Goal: Task Accomplishment & Management: Complete application form

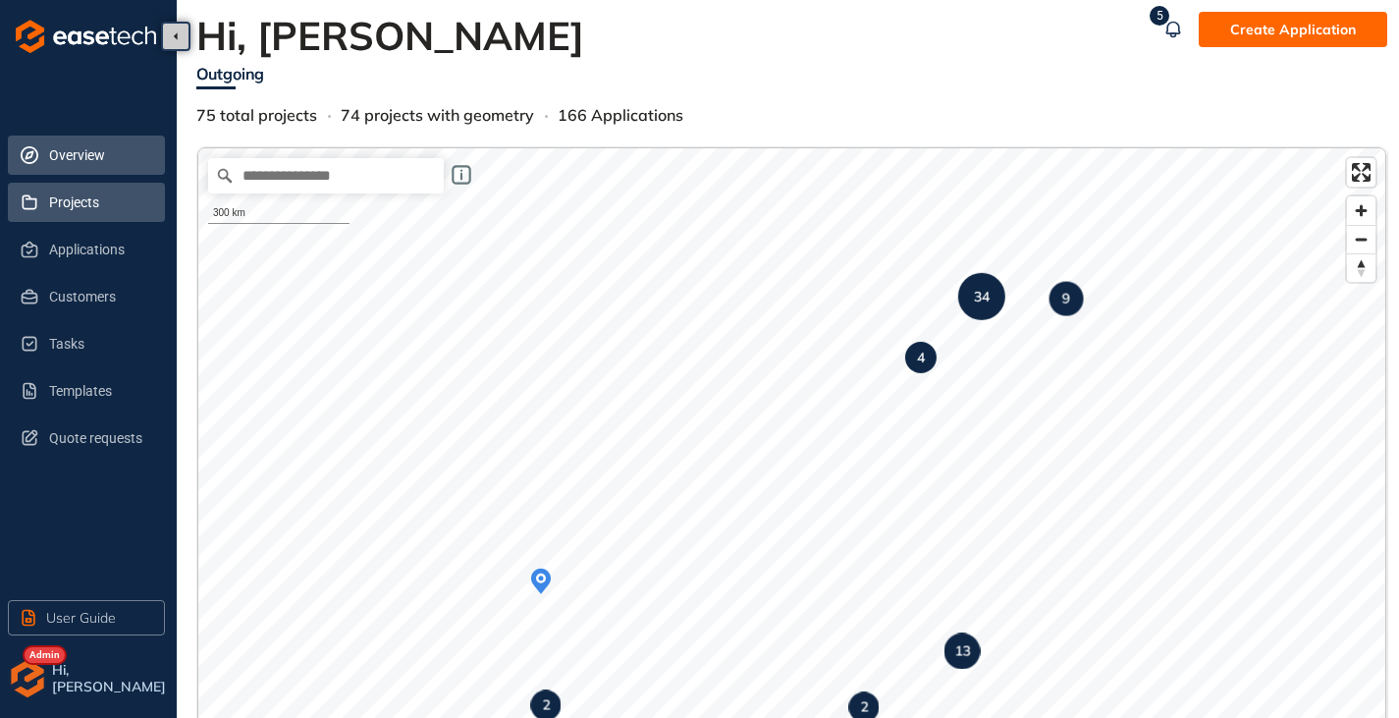
click at [84, 213] on span "Projects" at bounding box center [99, 202] width 100 height 39
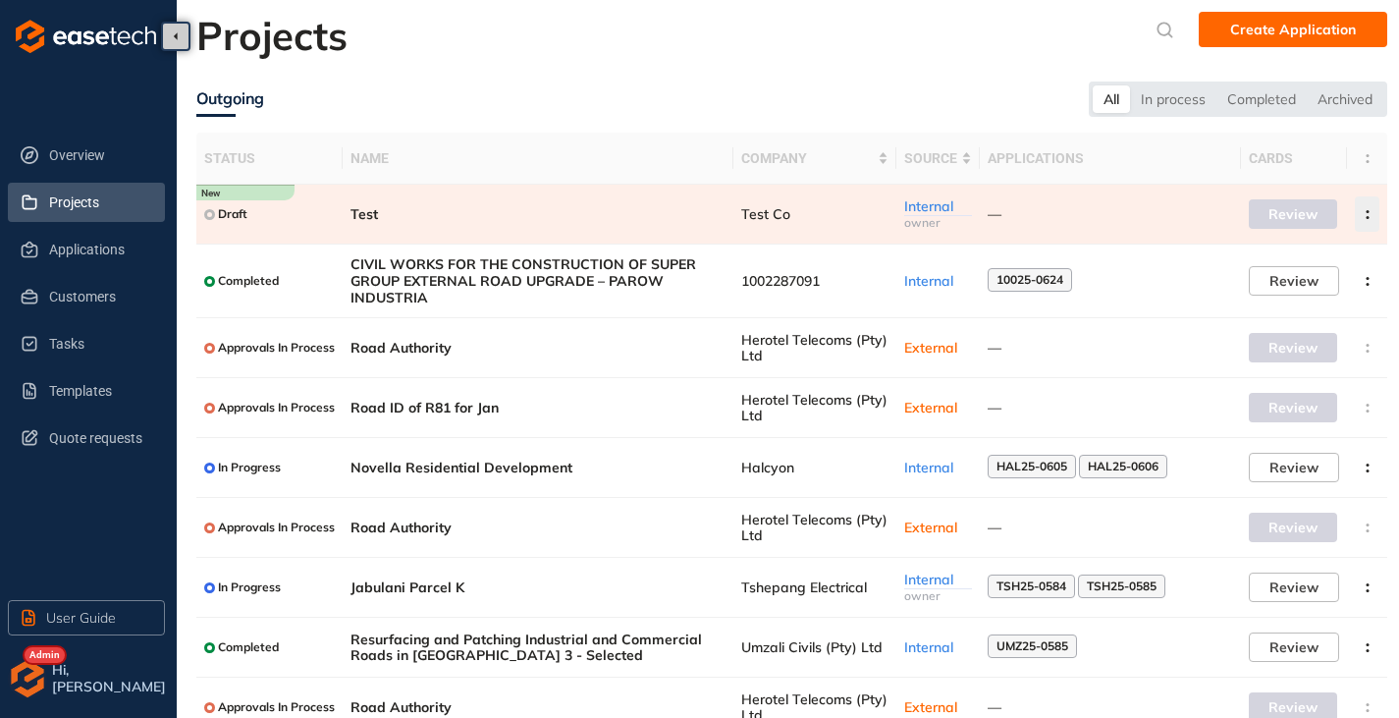
click at [1367, 221] on button "button" at bounding box center [1367, 213] width 25 height 35
click at [1301, 265] on span "Archive project" at bounding box center [1274, 260] width 101 height 17
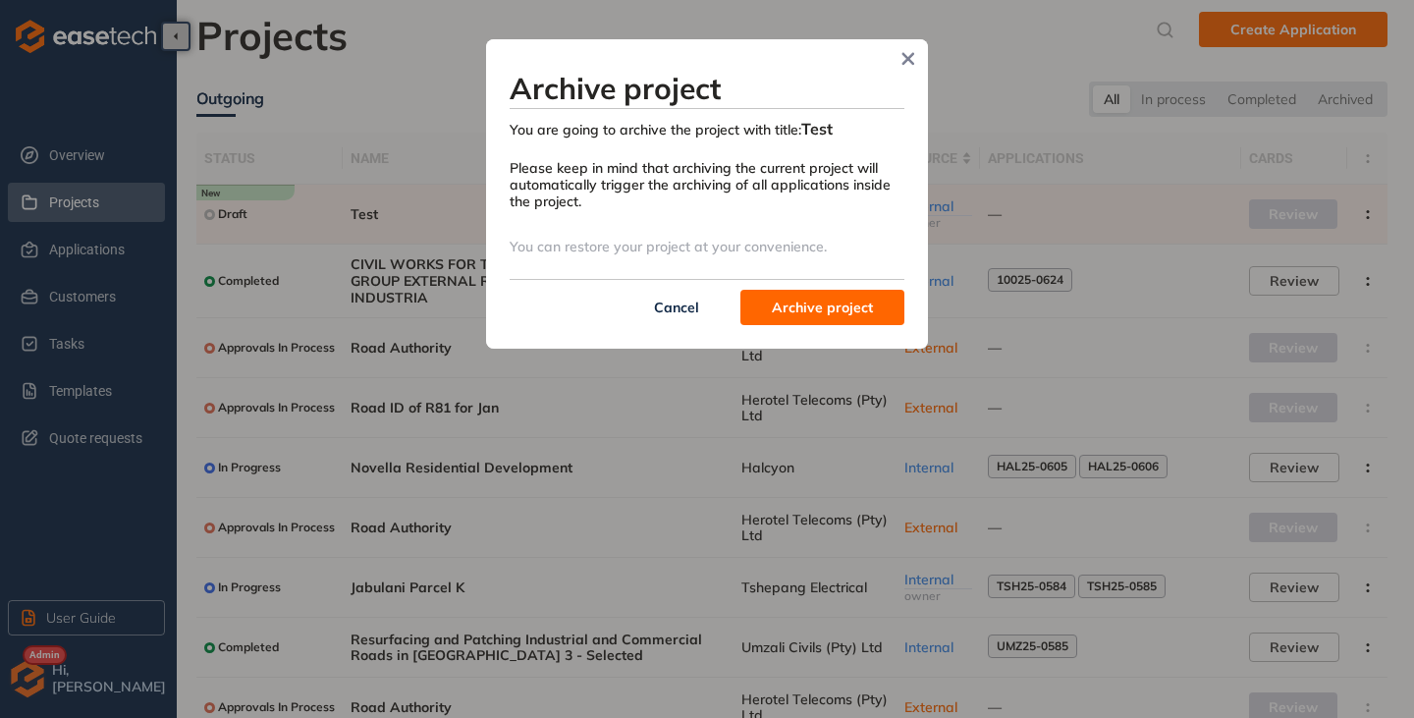
click at [788, 299] on span "Archive project" at bounding box center [822, 307] width 101 height 22
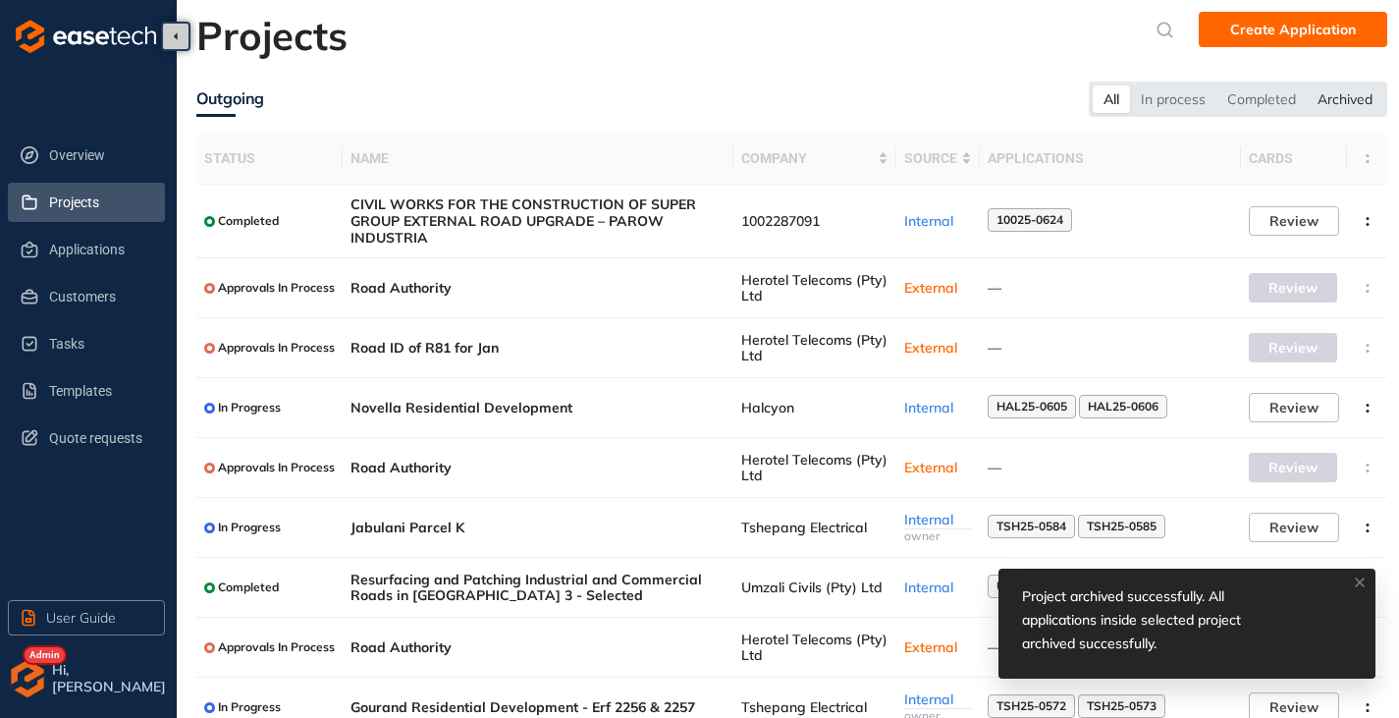
click at [1345, 101] on div "Archived" at bounding box center [1345, 98] width 77 height 27
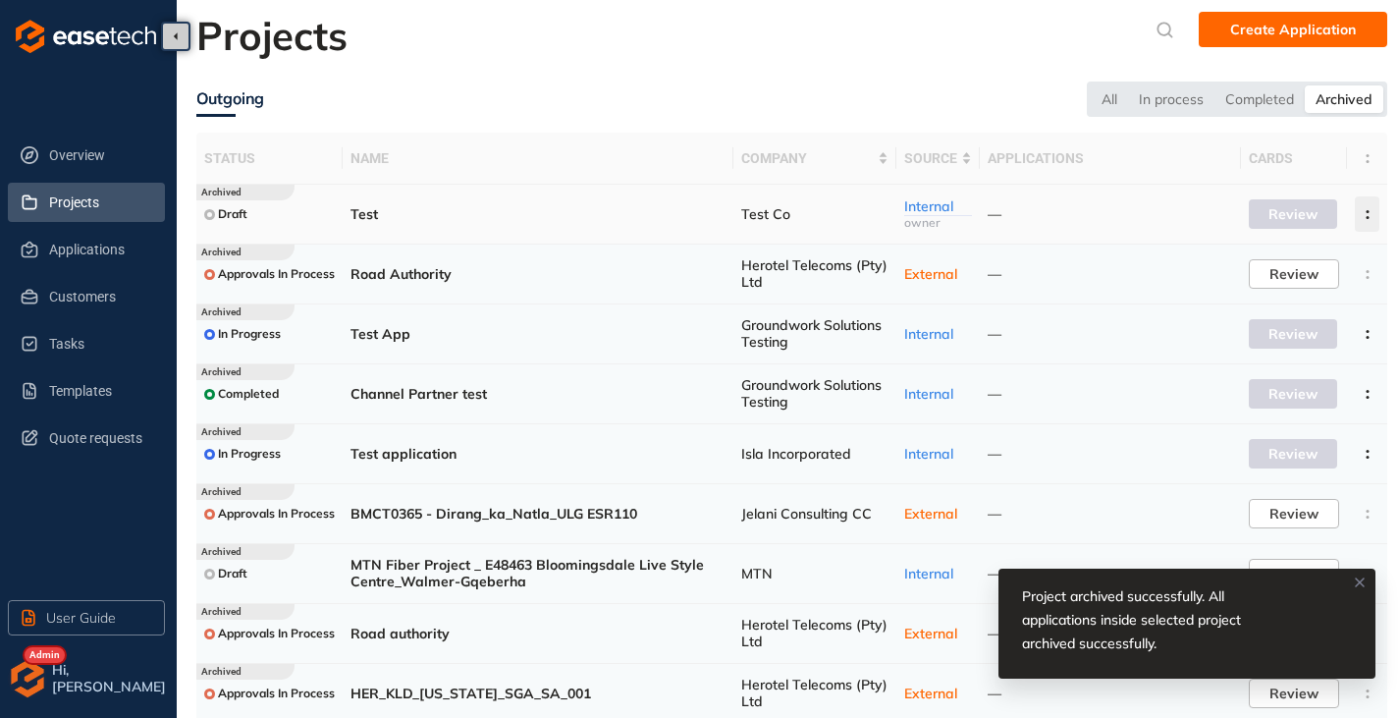
click at [1368, 216] on icon "button" at bounding box center [1368, 214] width 20 height 9
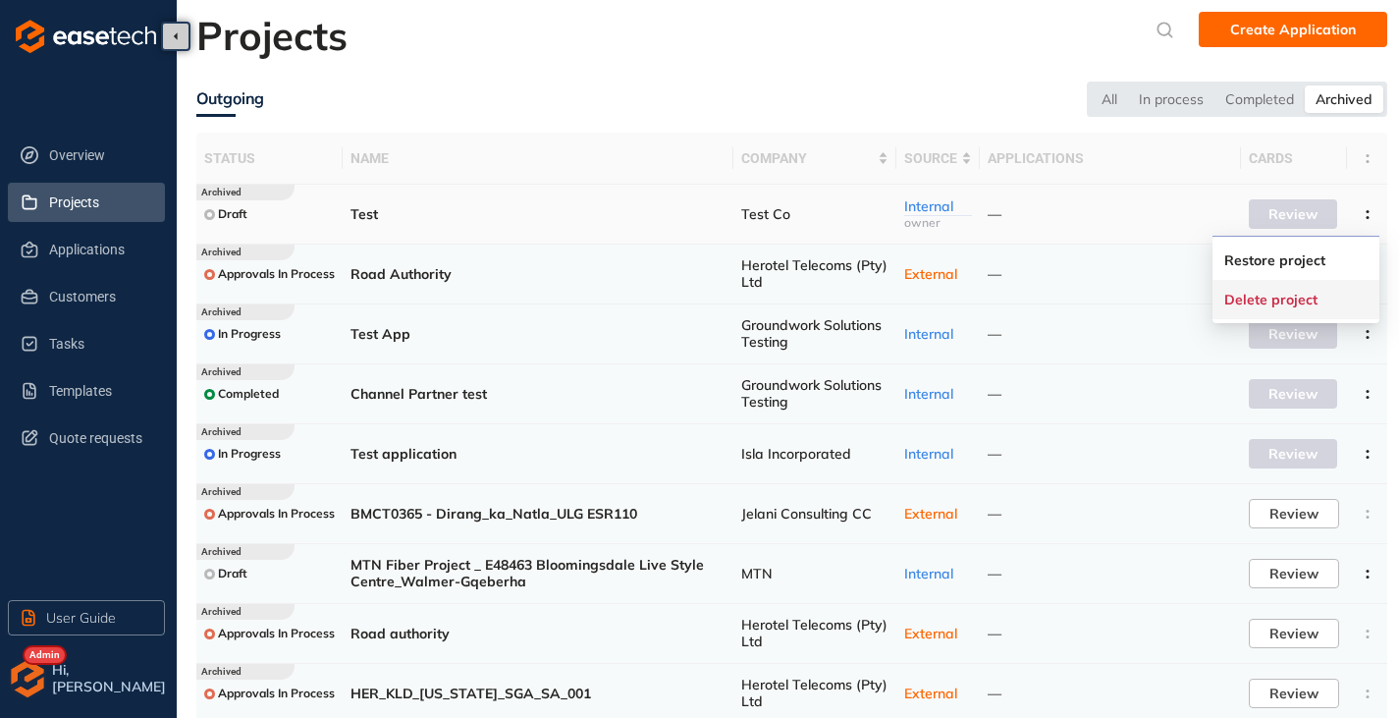
click at [1282, 308] on button "Delete project" at bounding box center [1295, 299] width 143 height 29
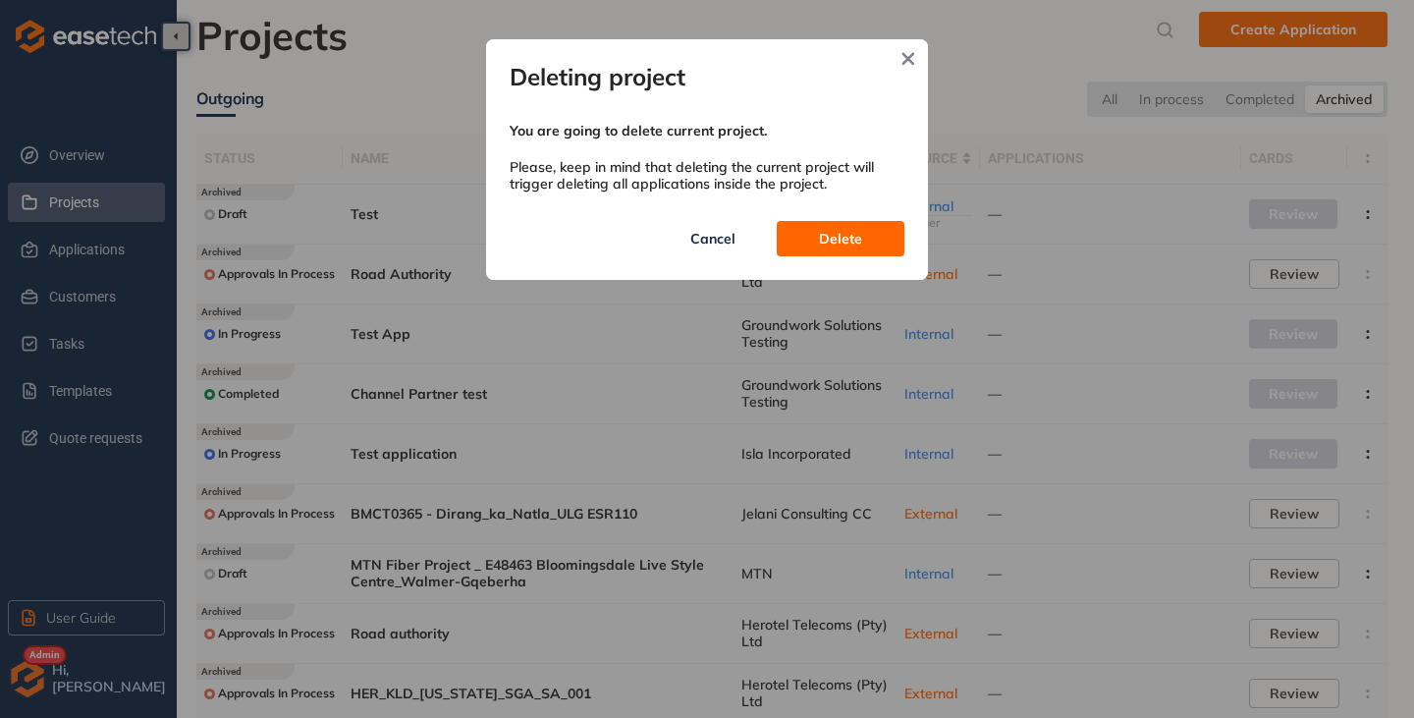
click at [818, 236] on button "Delete" at bounding box center [840, 238] width 128 height 35
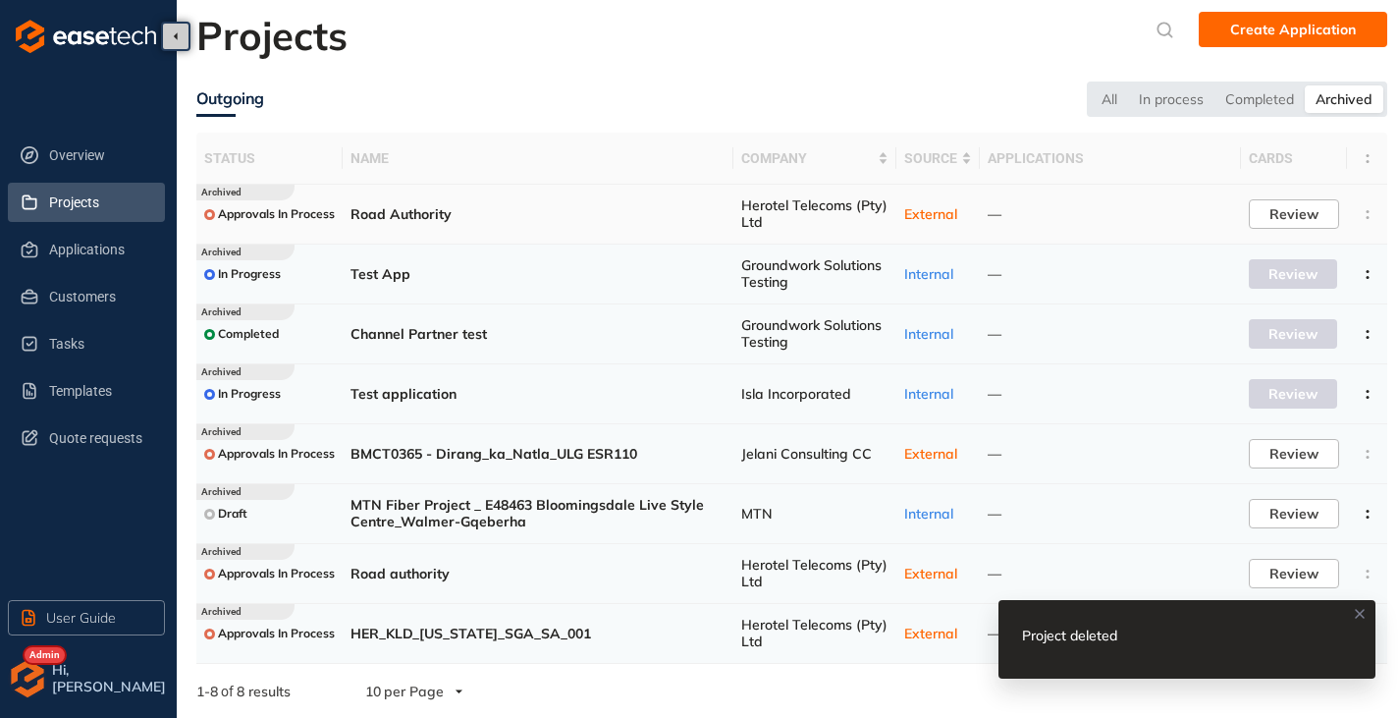
click at [1369, 217] on td at bounding box center [1367, 215] width 40 height 60
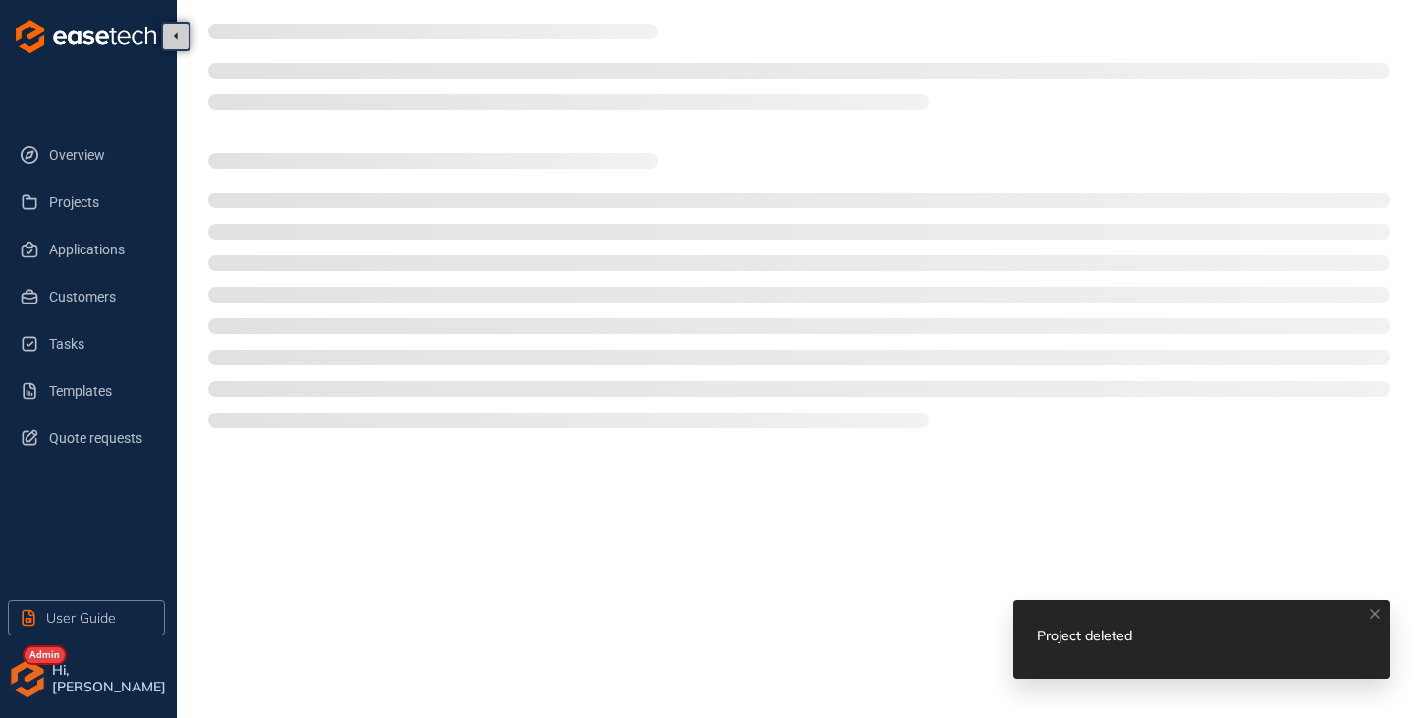
type textarea "**********"
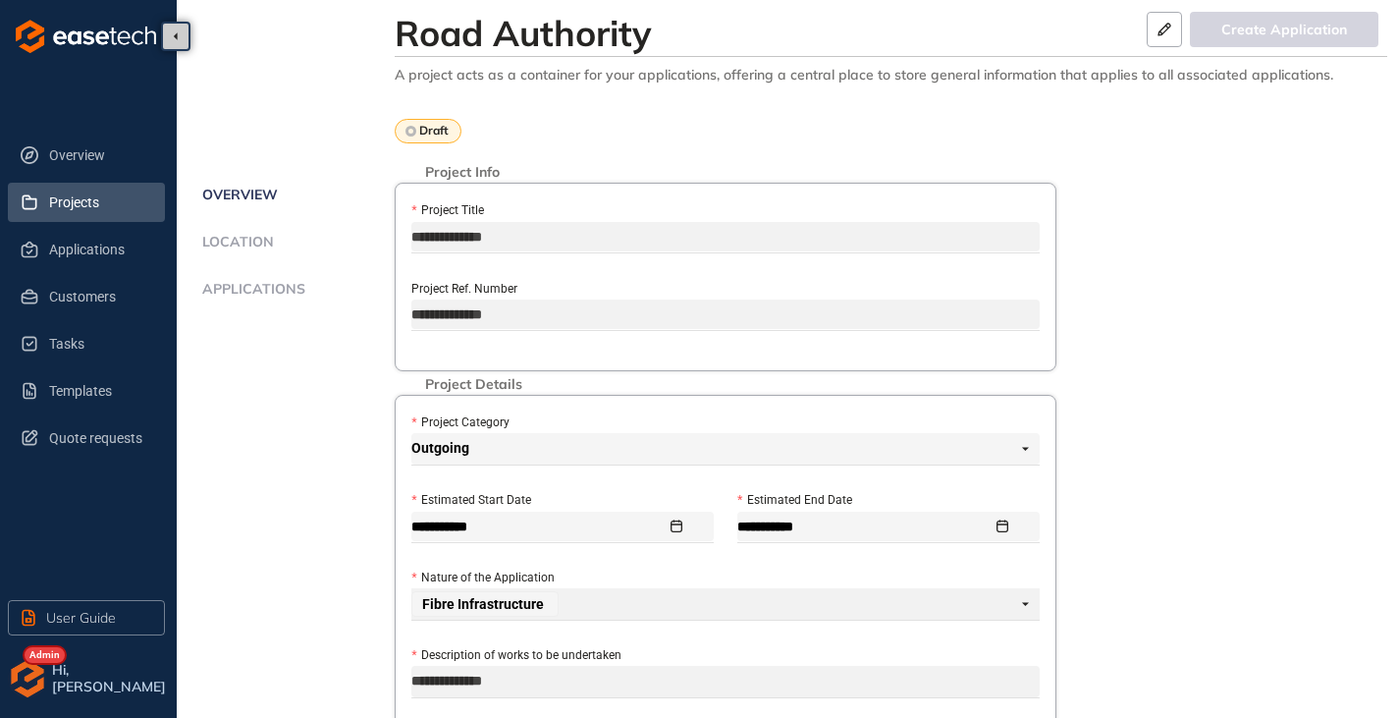
click at [60, 212] on span "Projects" at bounding box center [99, 202] width 100 height 39
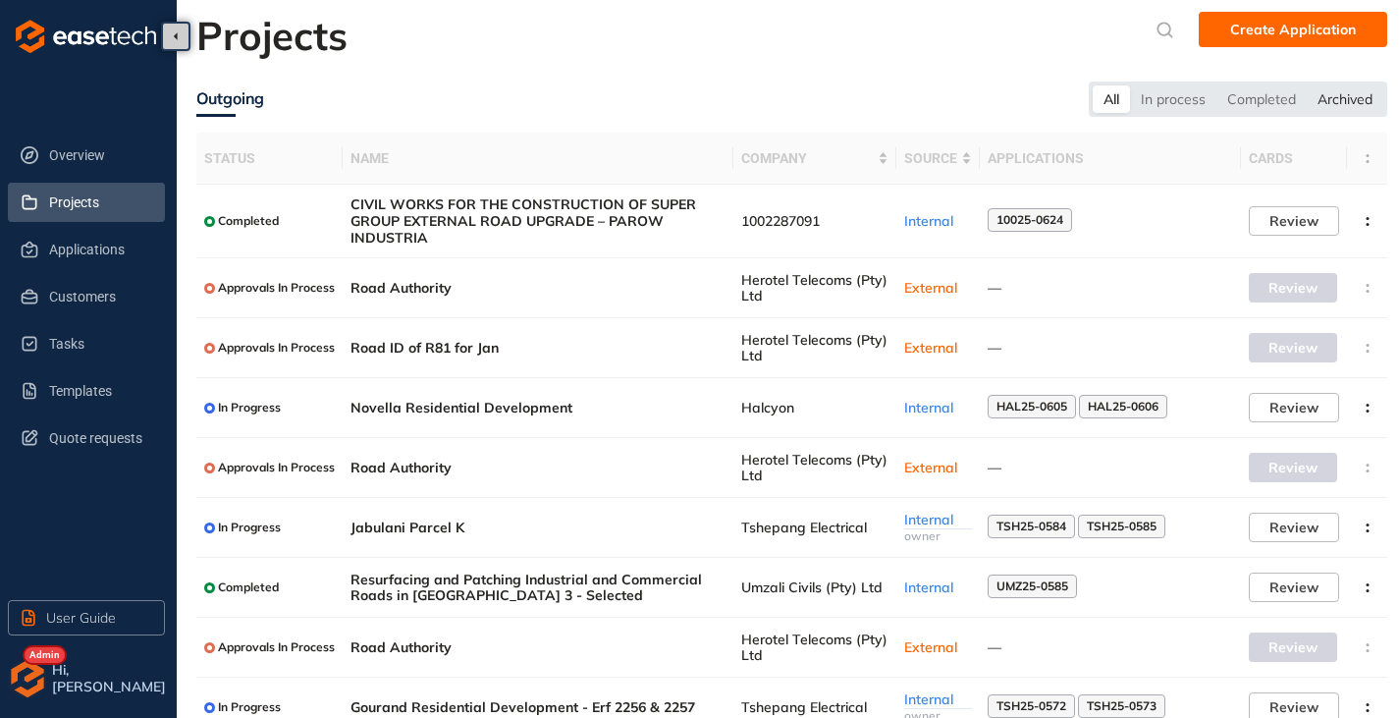
click at [1356, 103] on div "Archived" at bounding box center [1345, 98] width 77 height 27
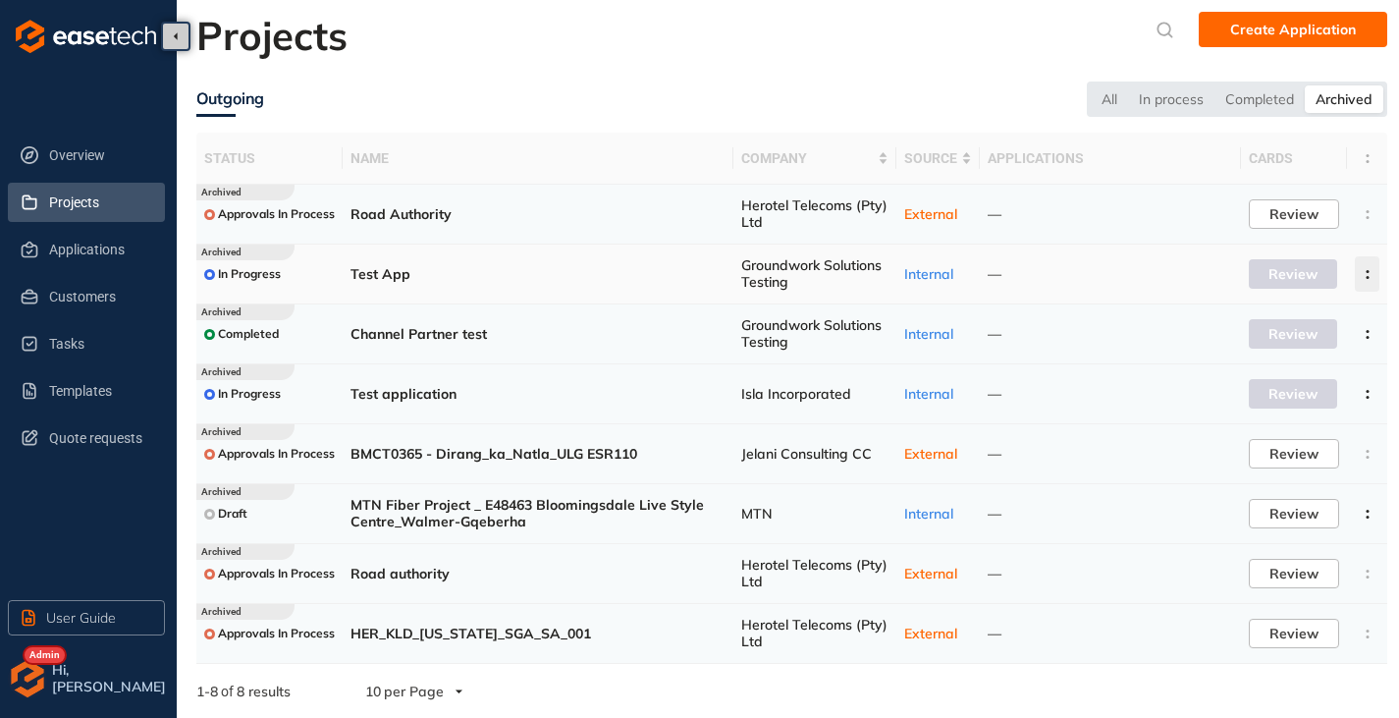
click at [1368, 271] on circle "button" at bounding box center [1366, 271] width 3 height 3
click at [1289, 370] on button "Delete project" at bounding box center [1295, 359] width 143 height 29
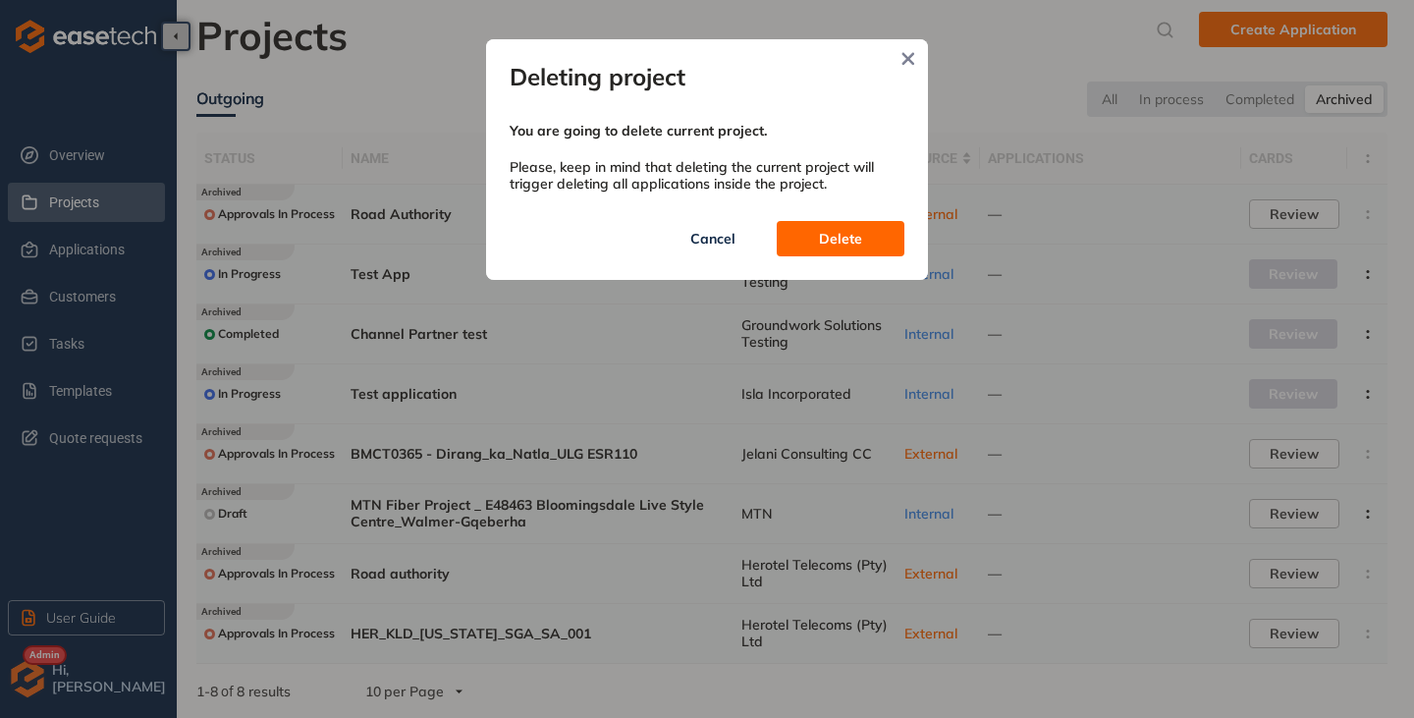
click at [834, 241] on span "Delete" at bounding box center [840, 239] width 43 height 22
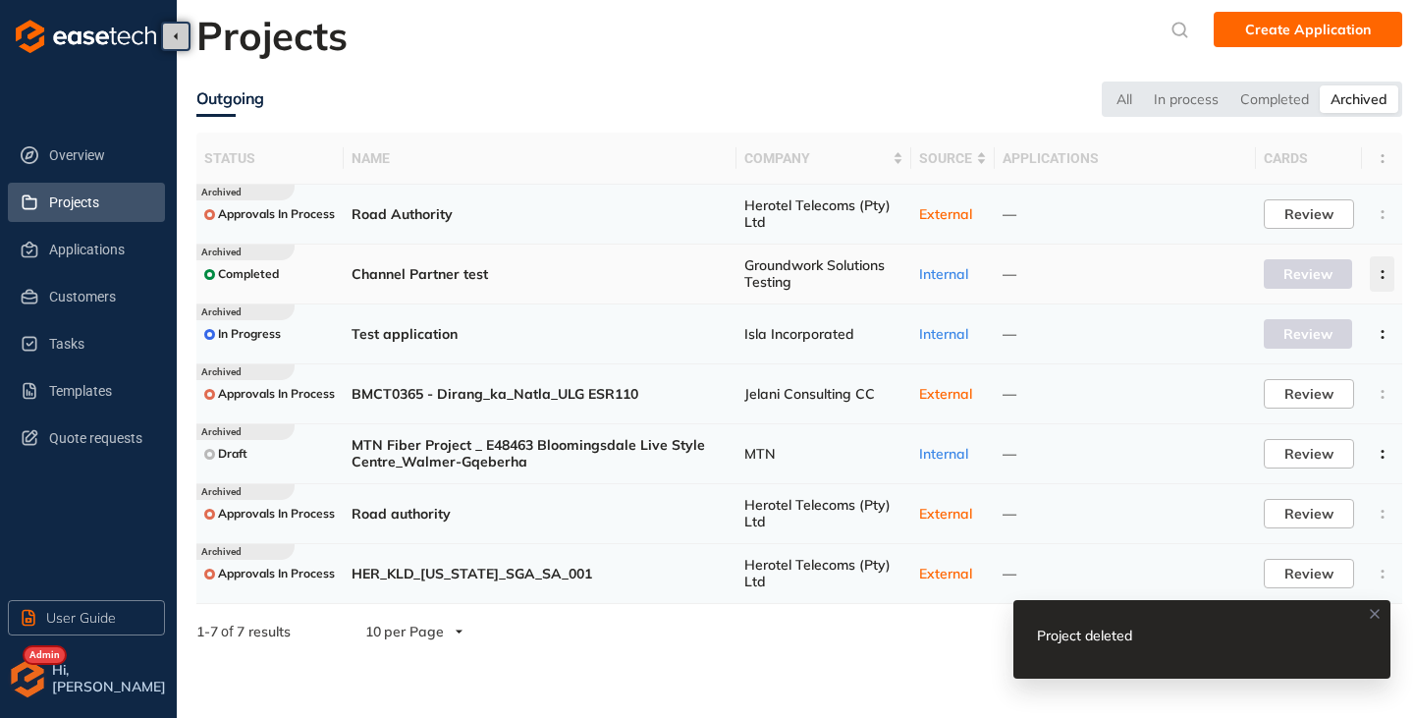
click at [1377, 275] on icon "button" at bounding box center [1382, 274] width 20 height 9
click at [1280, 370] on button "Delete project" at bounding box center [1310, 359] width 143 height 29
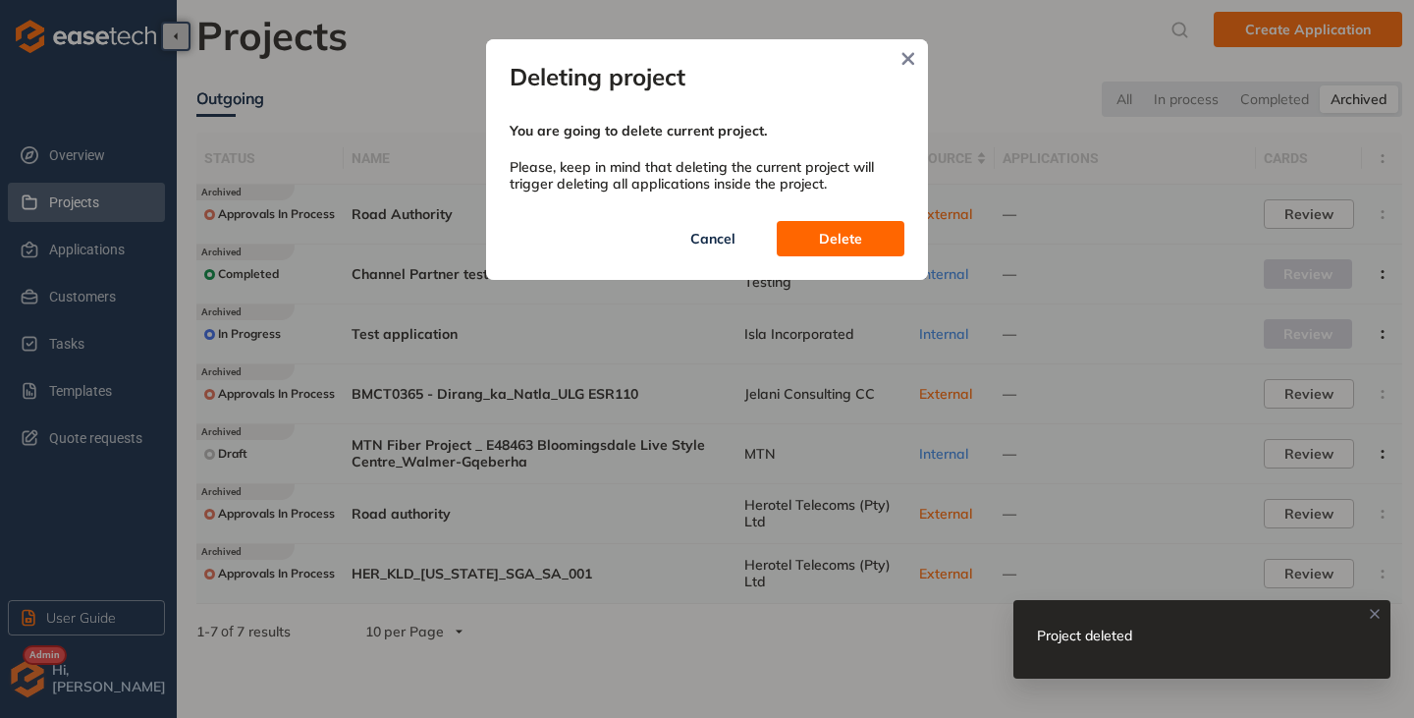
click at [799, 233] on button "Delete" at bounding box center [840, 238] width 128 height 35
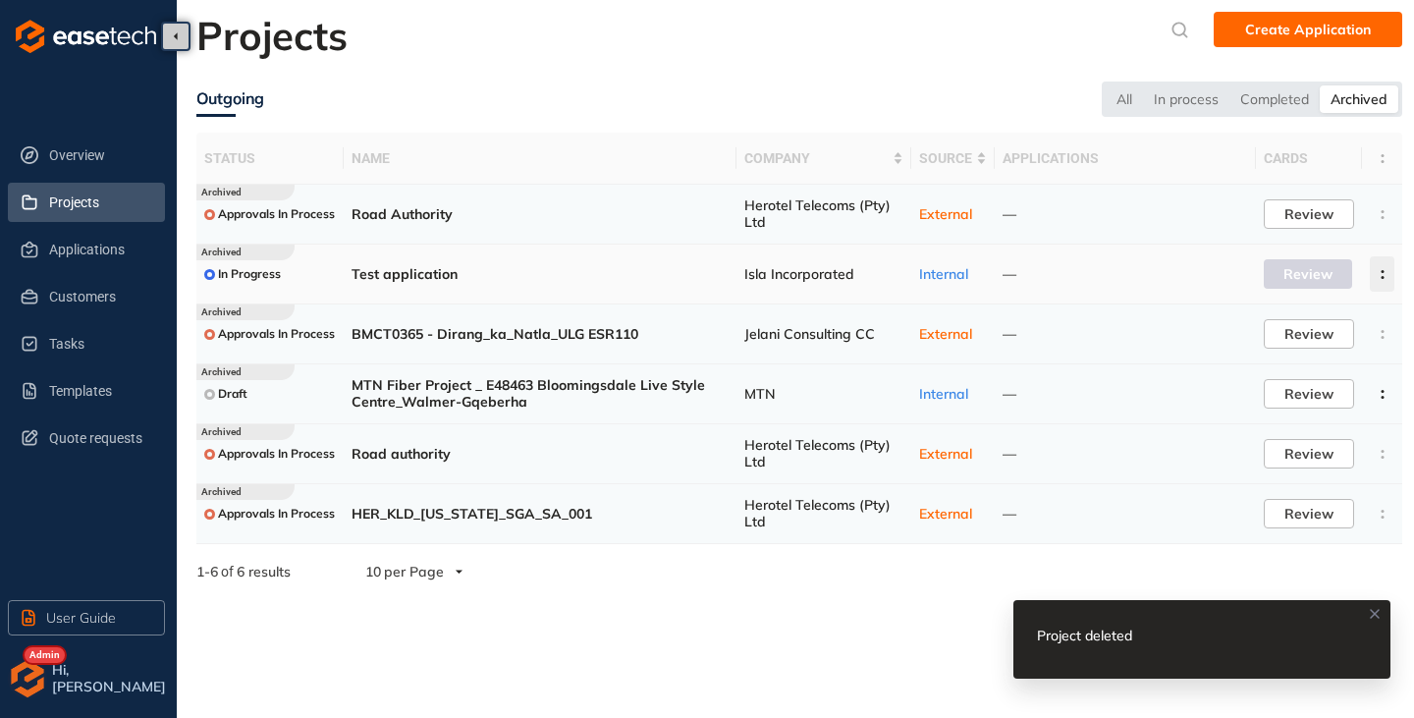
click at [1384, 266] on button "button" at bounding box center [1381, 273] width 25 height 35
click at [1297, 361] on span "Delete project" at bounding box center [1285, 359] width 93 height 17
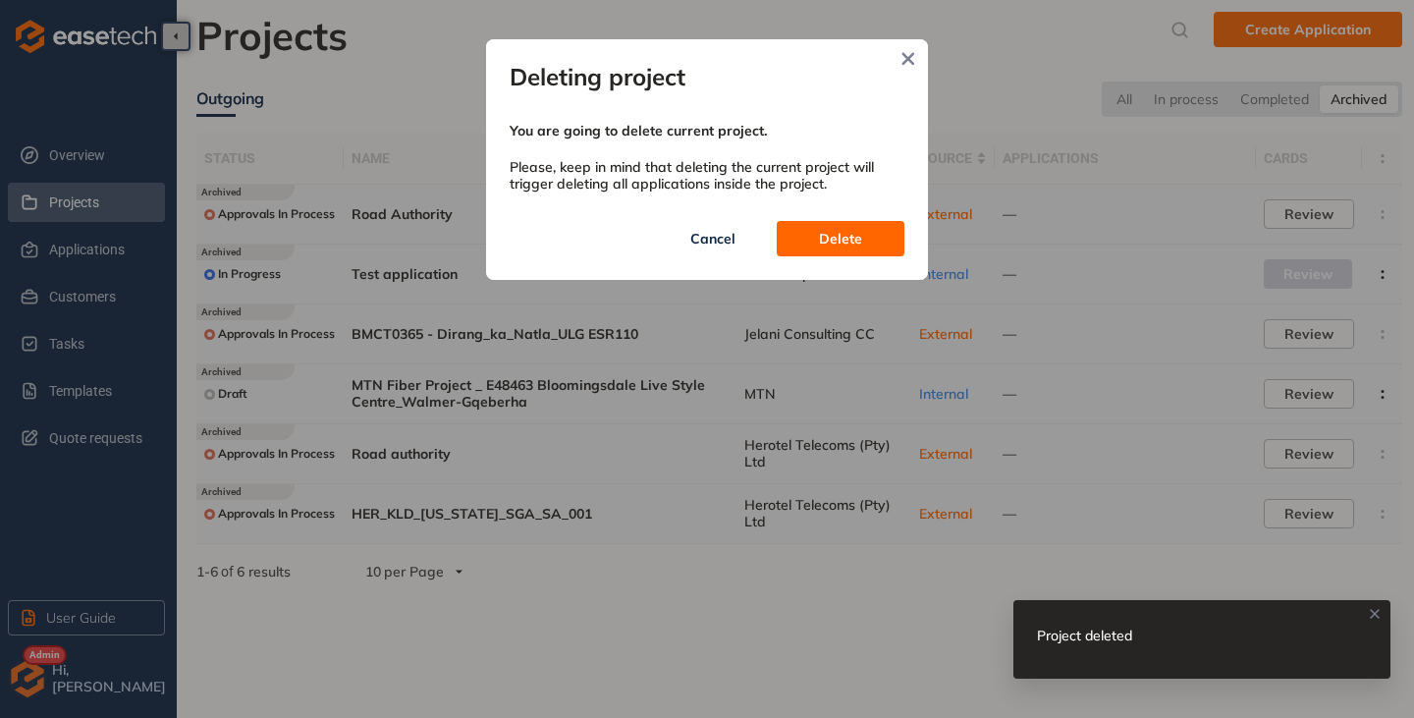
click at [826, 239] on span "Delete" at bounding box center [840, 239] width 43 height 22
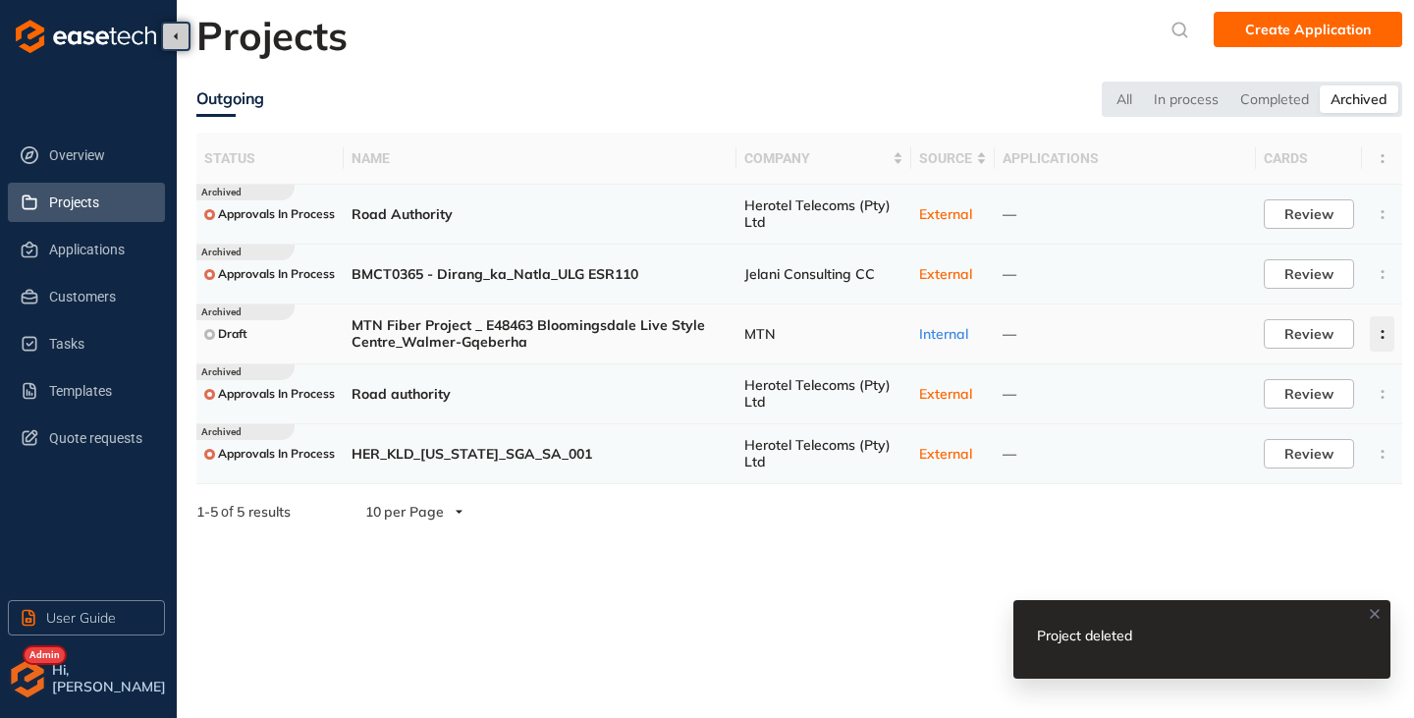
click at [1382, 337] on circle "button" at bounding box center [1381, 337] width 3 height 3
click at [1264, 415] on span "Delete project" at bounding box center [1285, 419] width 93 height 17
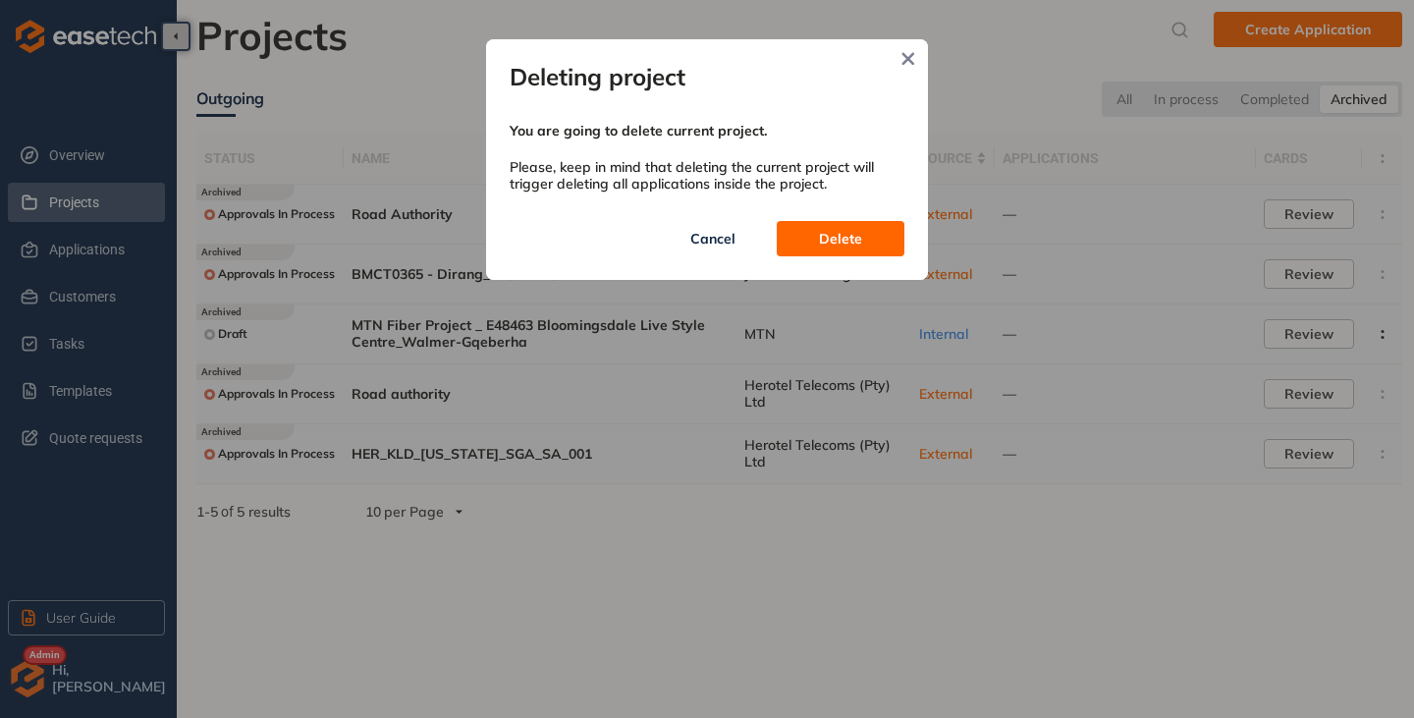
click at [861, 252] on button "Delete" at bounding box center [840, 238] width 128 height 35
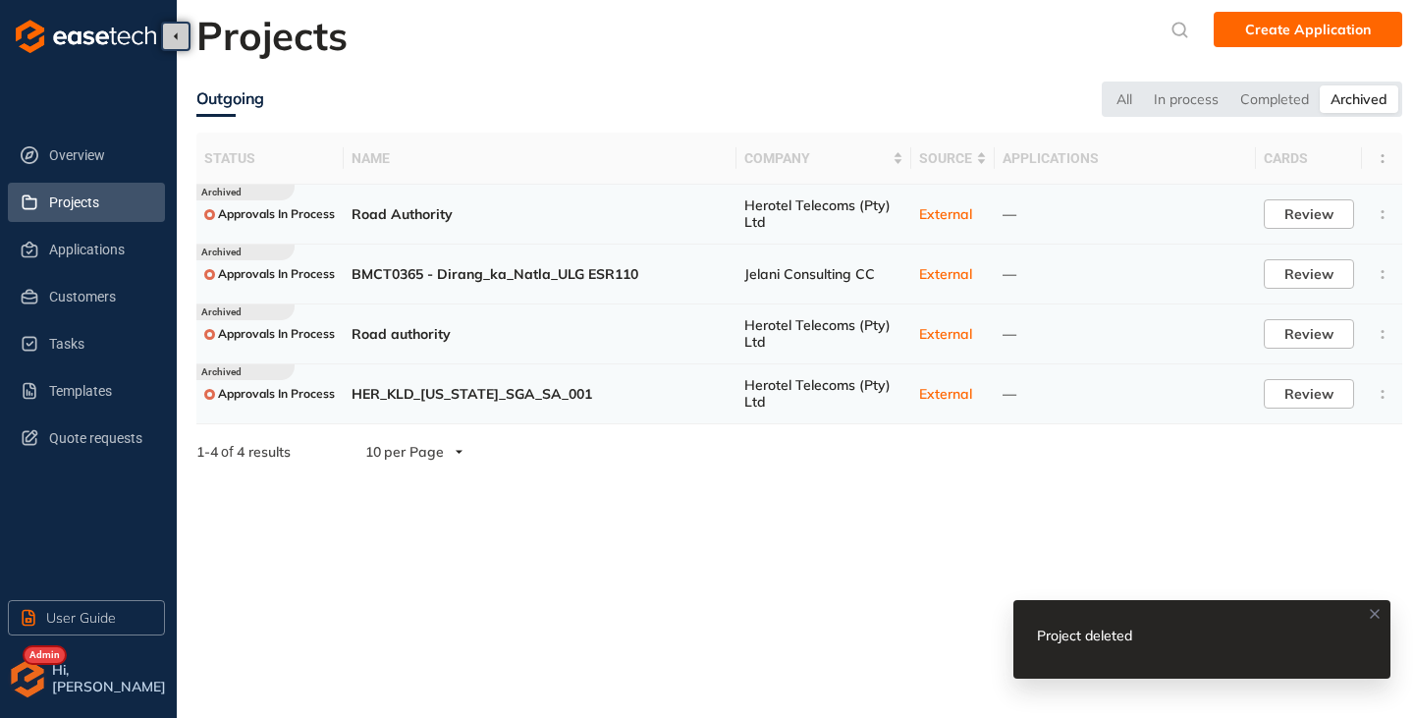
click at [18, 675] on img "button" at bounding box center [27, 678] width 39 height 39
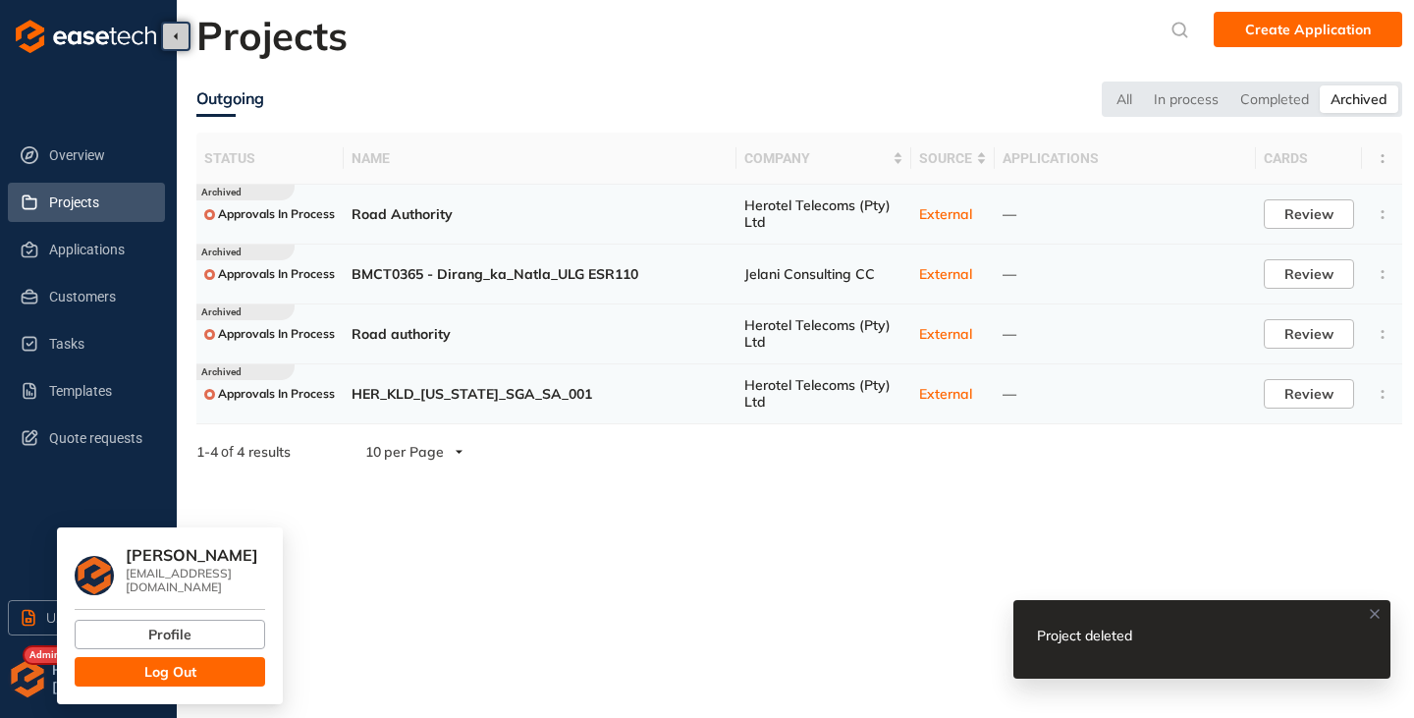
click at [160, 661] on span "Log Out" at bounding box center [170, 672] width 52 height 22
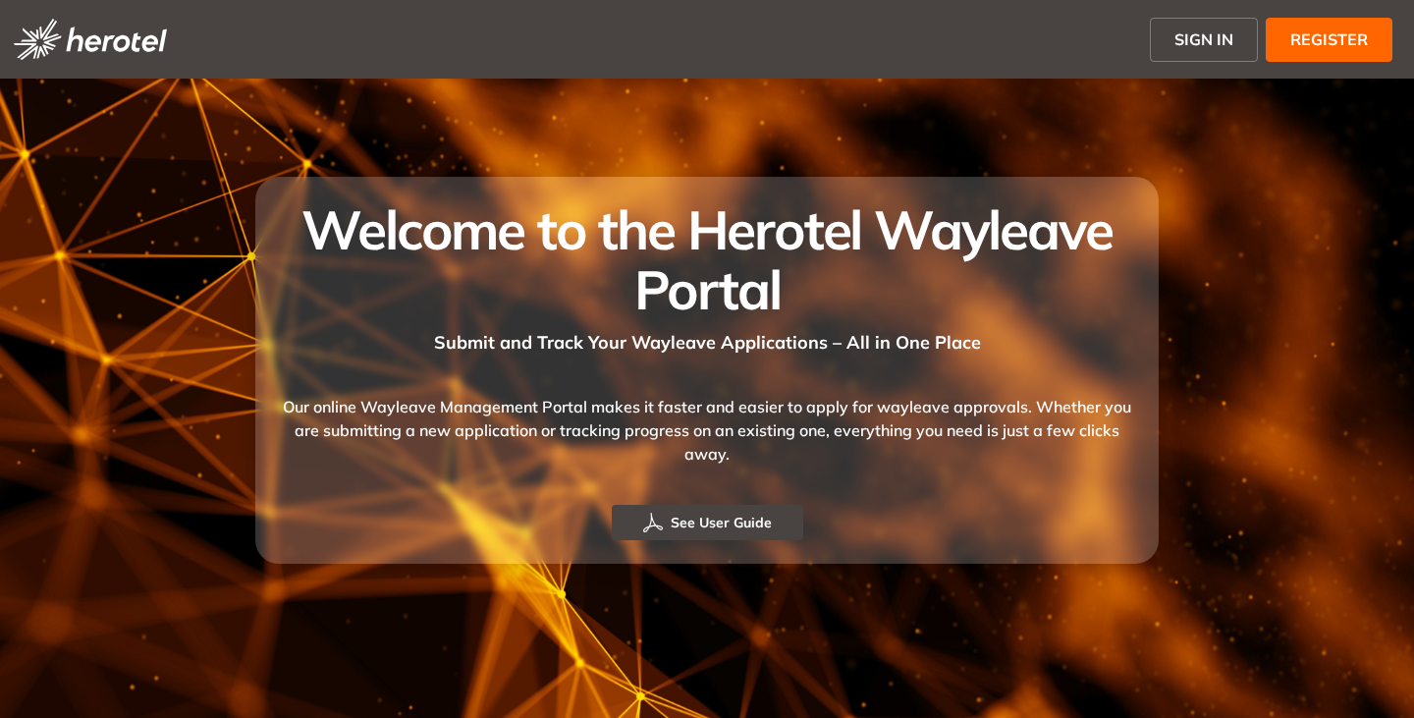
click at [1203, 39] on span "SIGN IN" at bounding box center [1203, 39] width 59 height 24
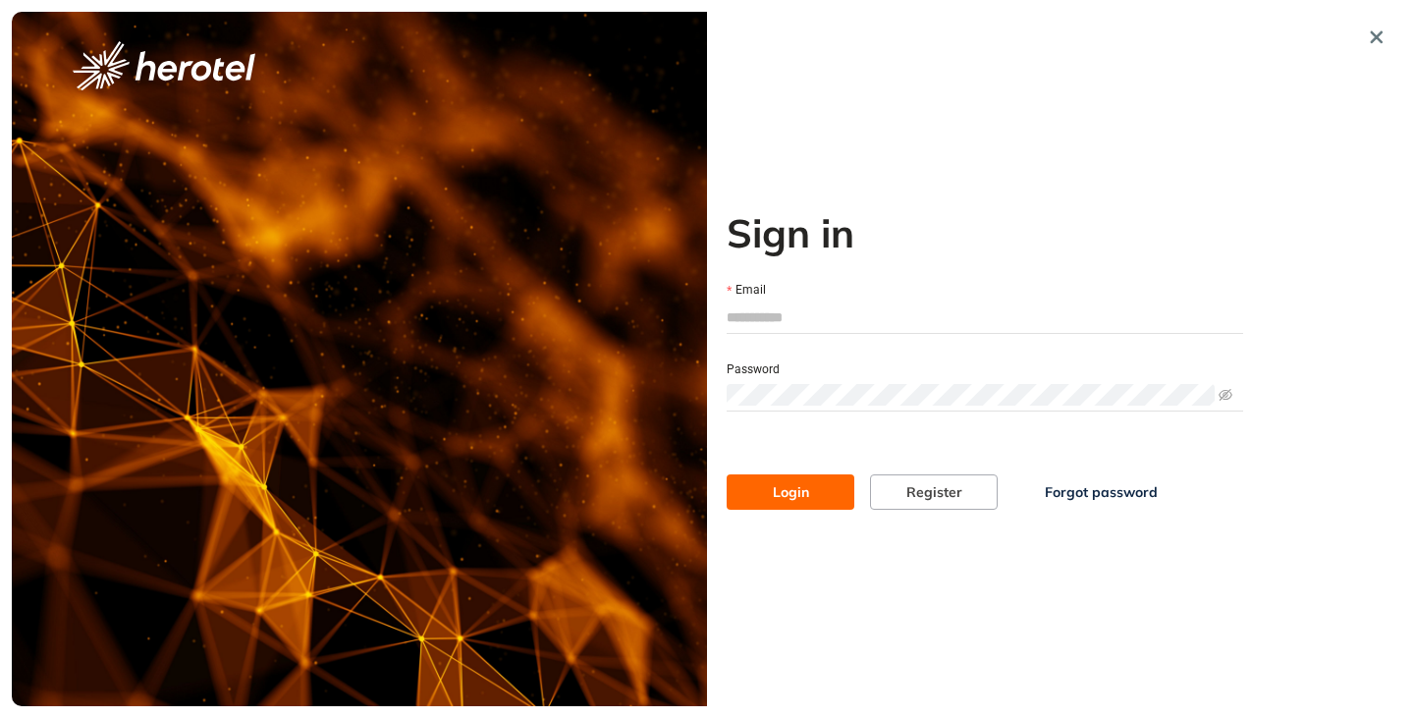
click at [814, 310] on input "Email" at bounding box center [984, 316] width 516 height 29
type input "**********"
click at [726, 474] on button "Login" at bounding box center [790, 491] width 128 height 35
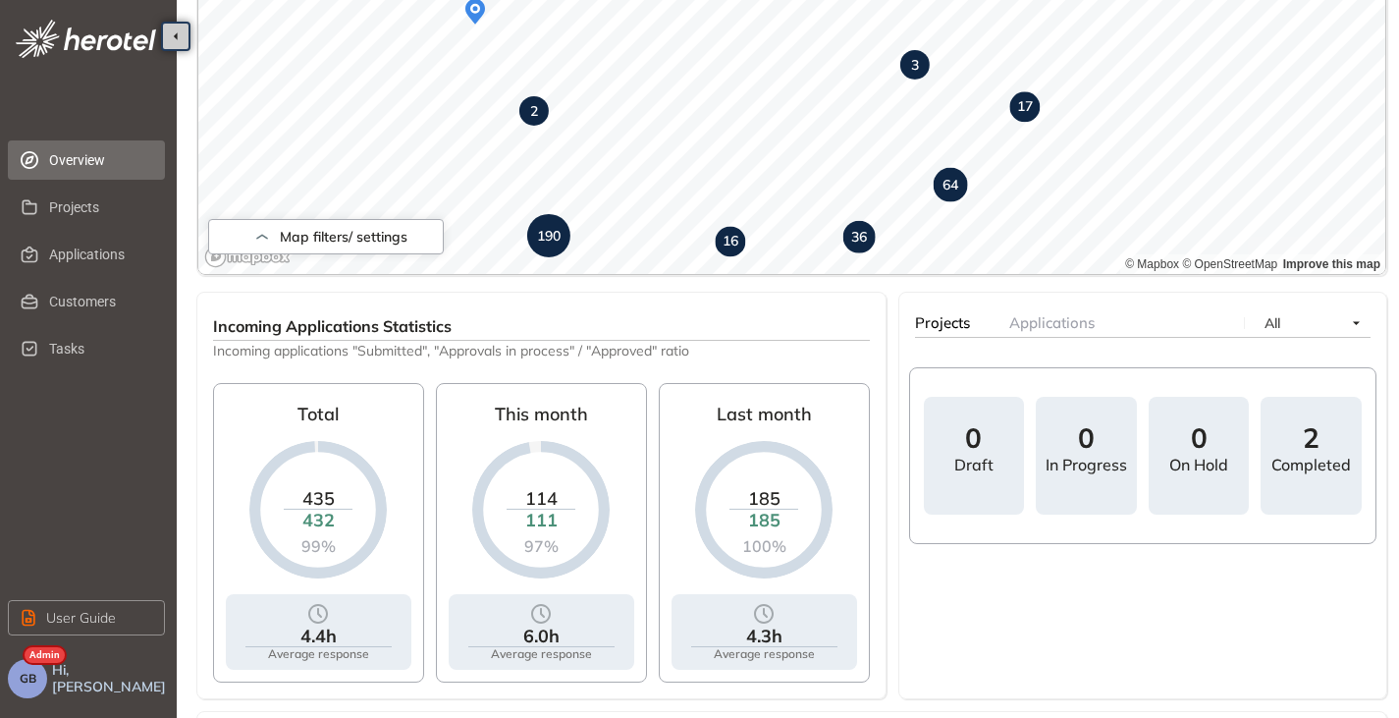
scroll to position [589, 0]
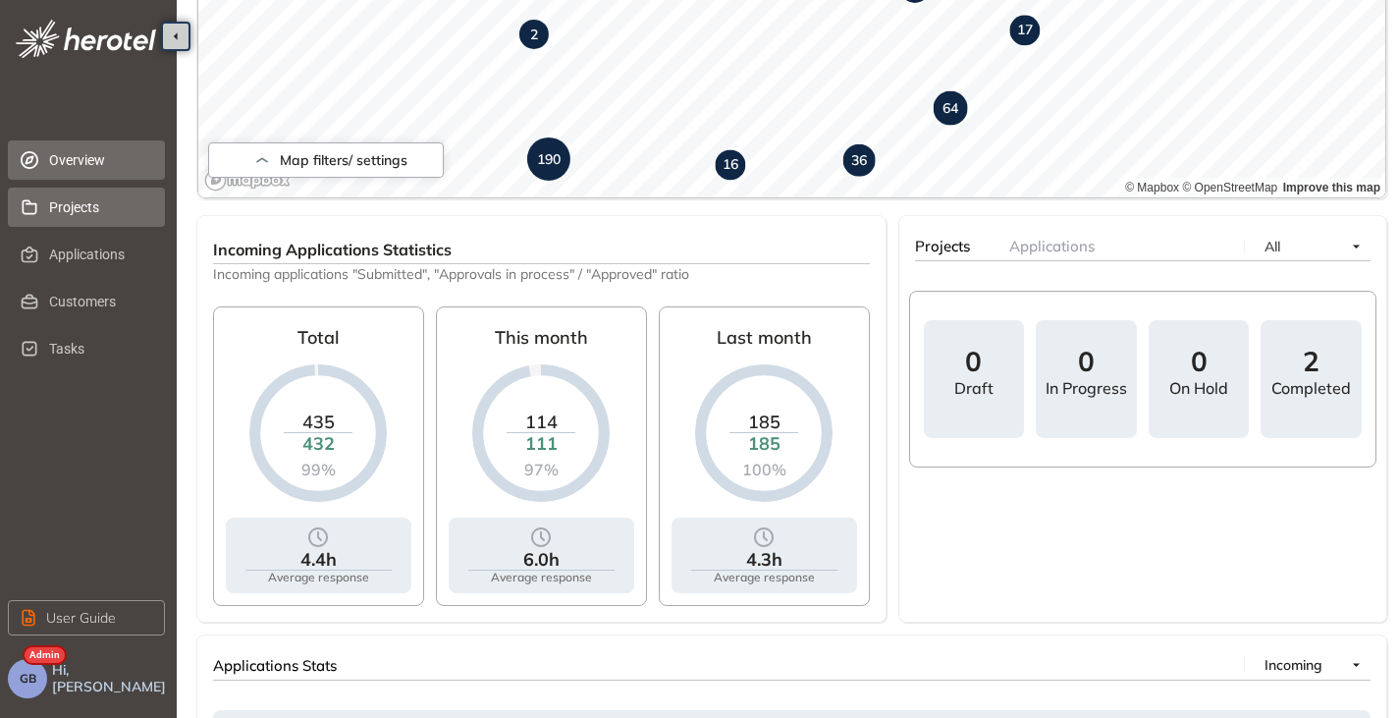
click at [108, 193] on span "Projects" at bounding box center [99, 206] width 100 height 39
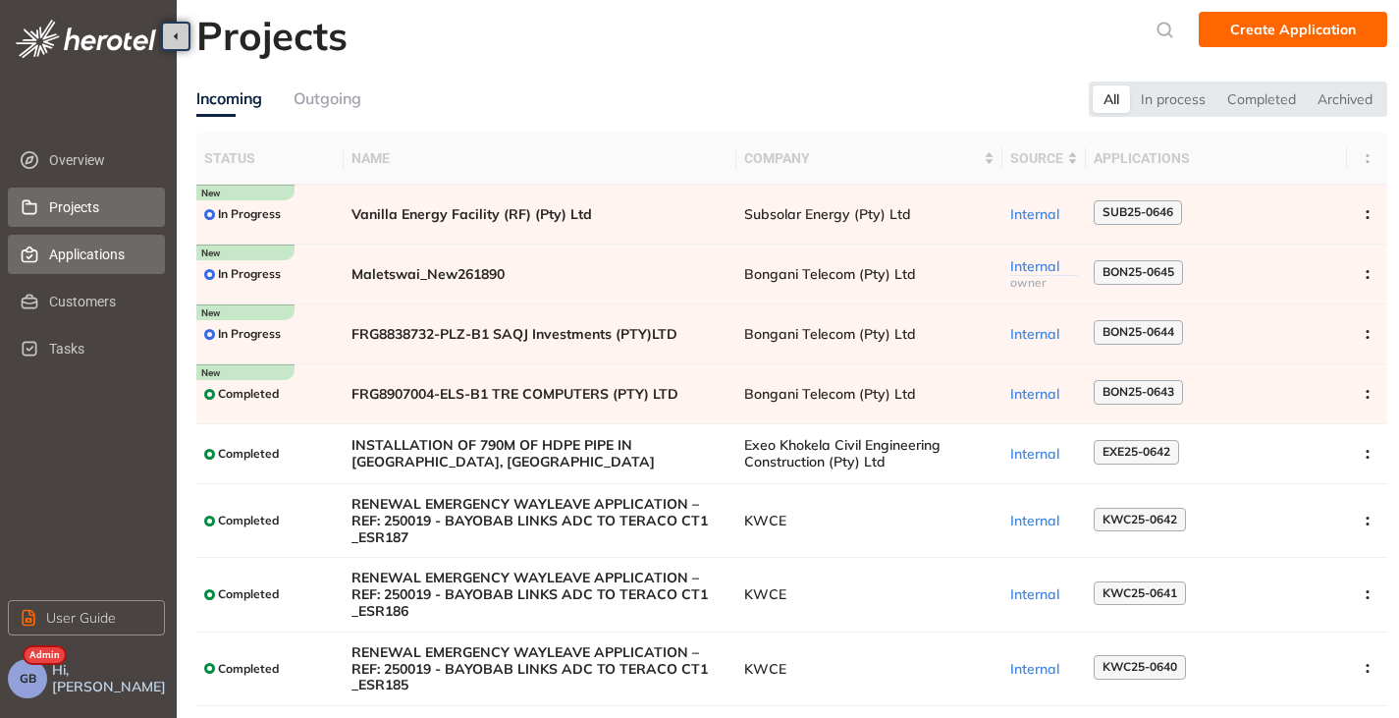
click at [77, 257] on span "Applications" at bounding box center [99, 254] width 100 height 39
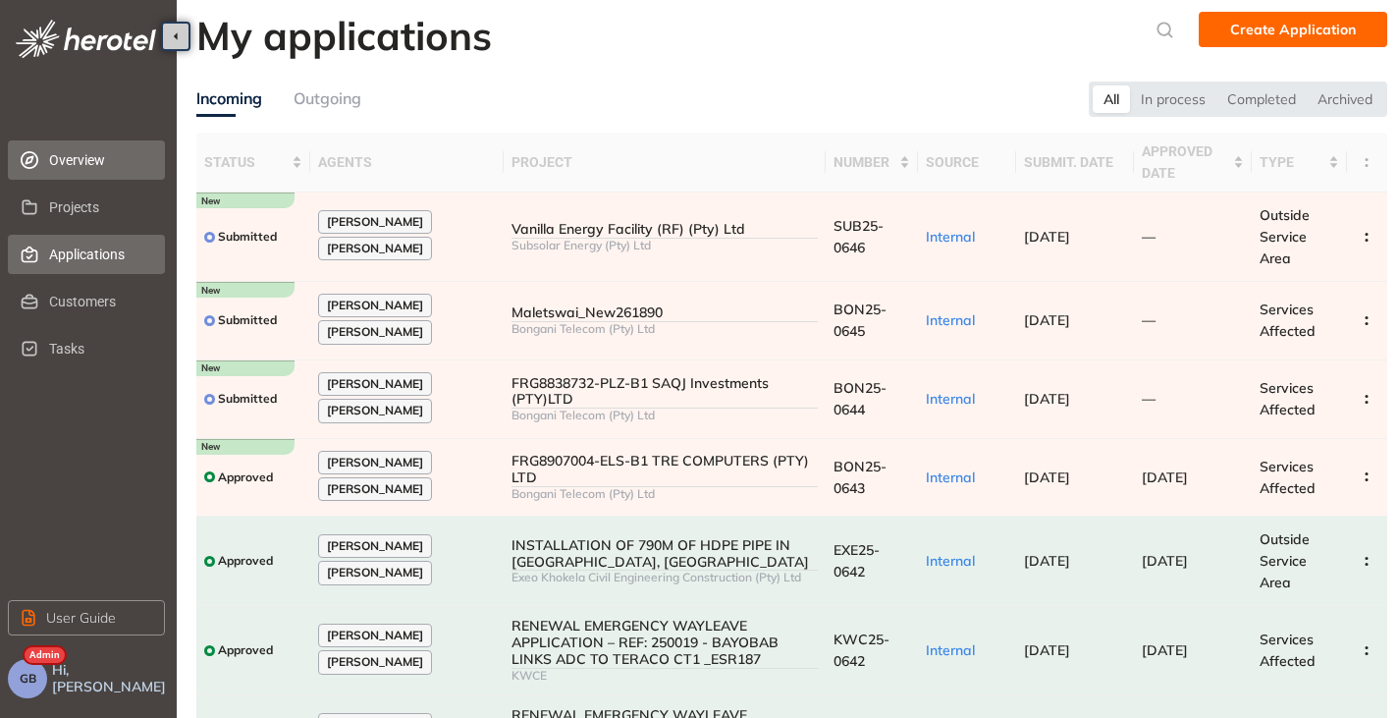
click at [61, 152] on span "Overview" at bounding box center [99, 159] width 100 height 39
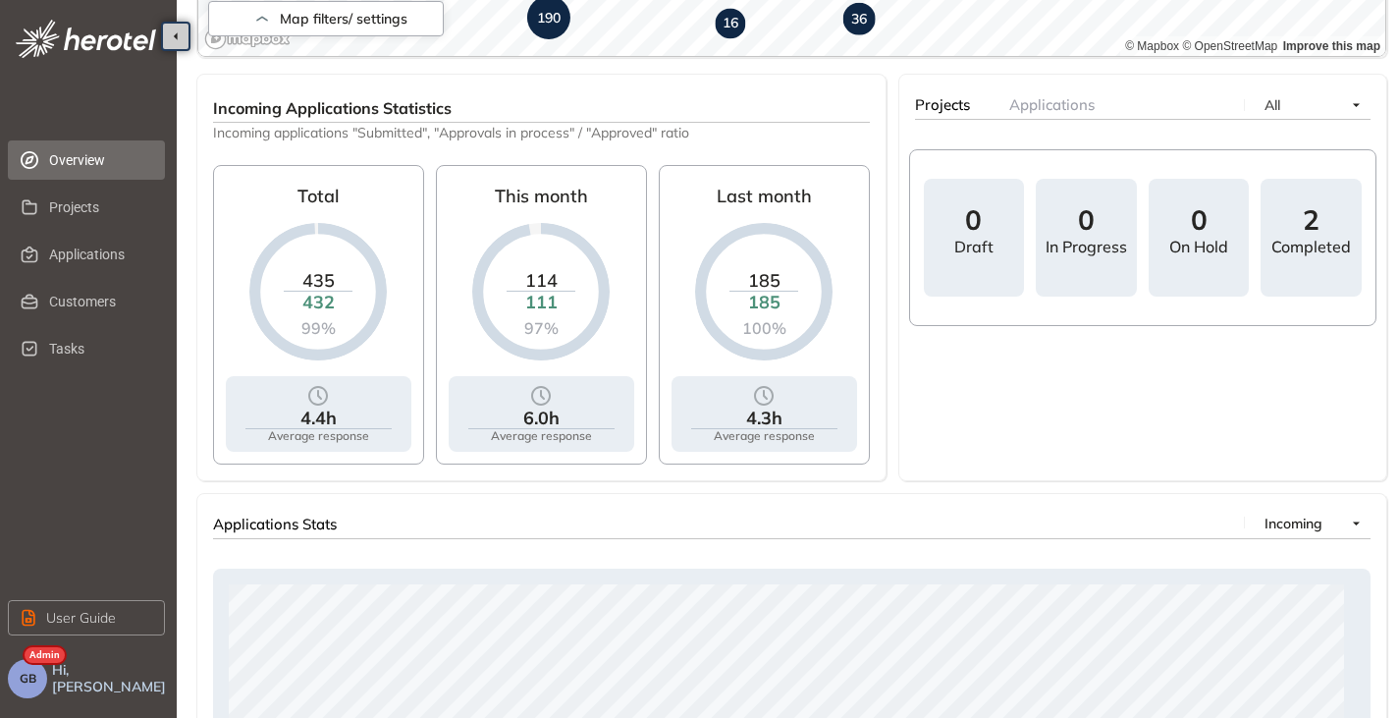
scroll to position [589, 0]
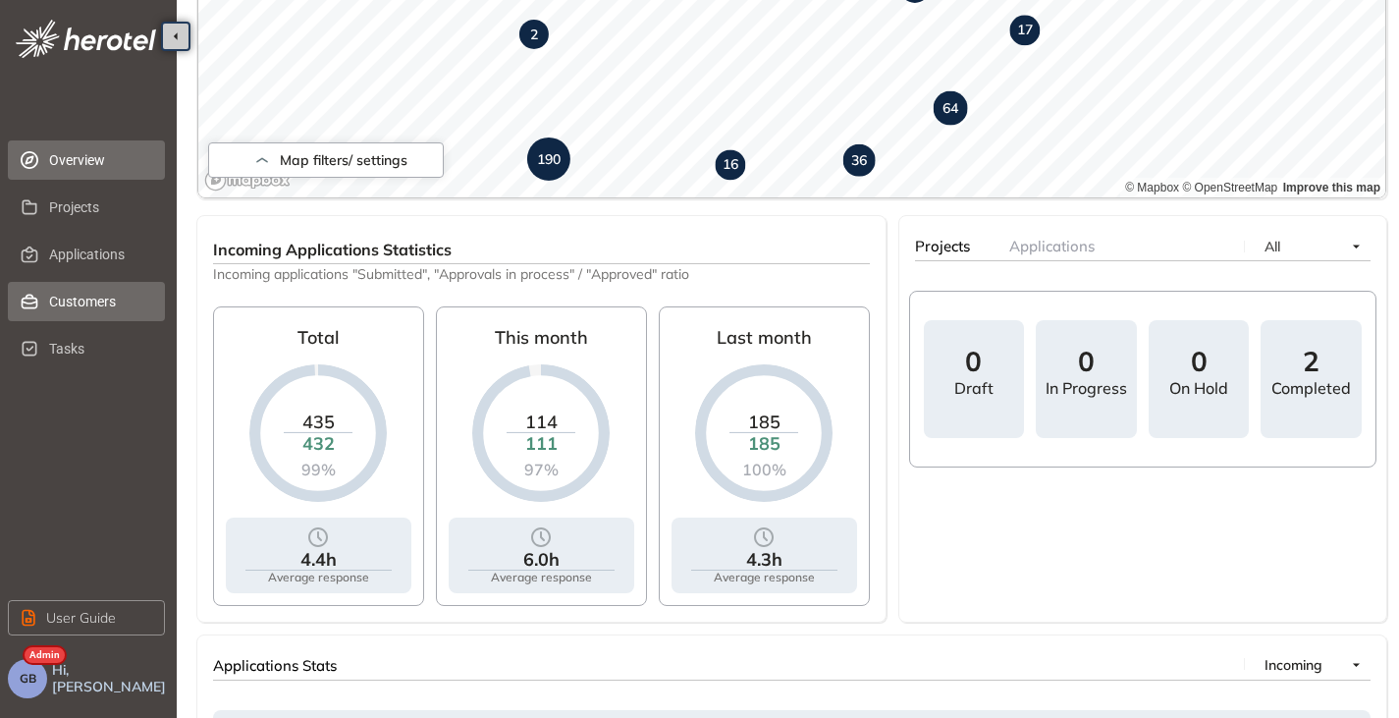
click at [60, 300] on span "Customers" at bounding box center [99, 301] width 100 height 39
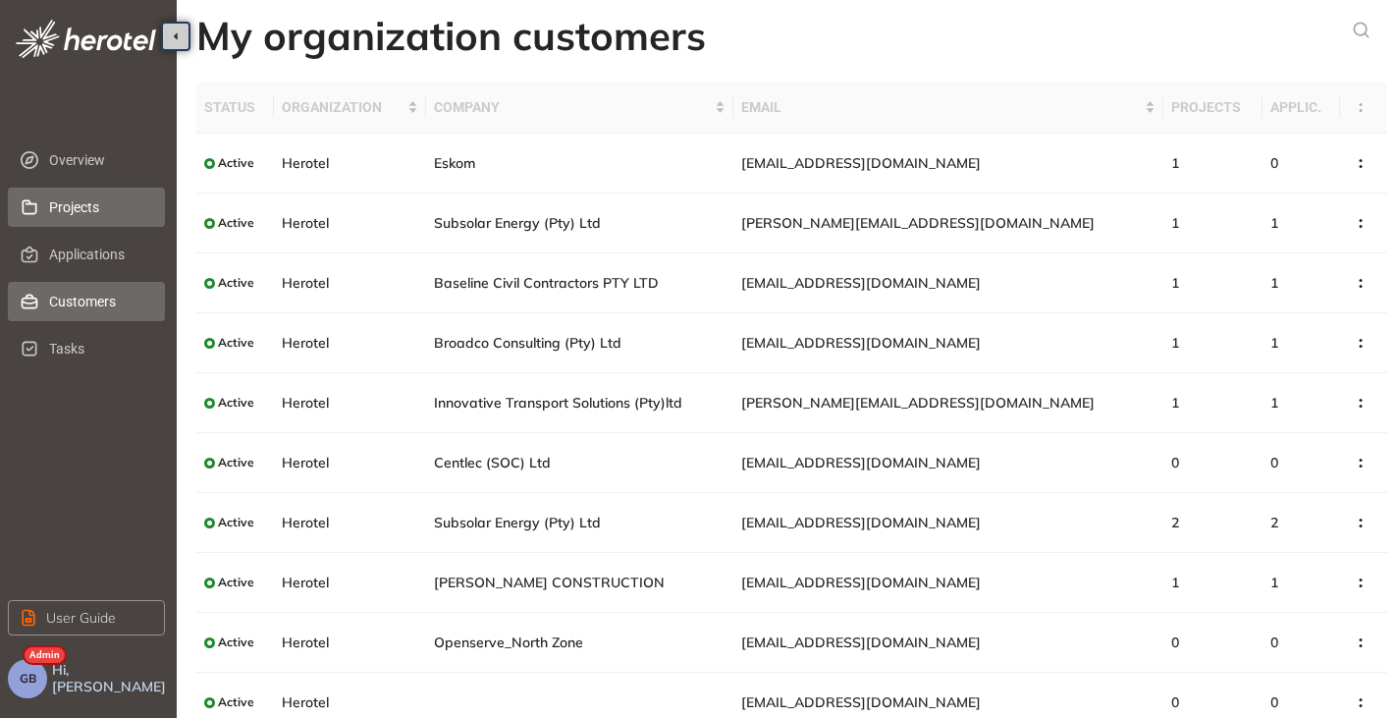
click at [96, 202] on span "Projects" at bounding box center [99, 206] width 100 height 39
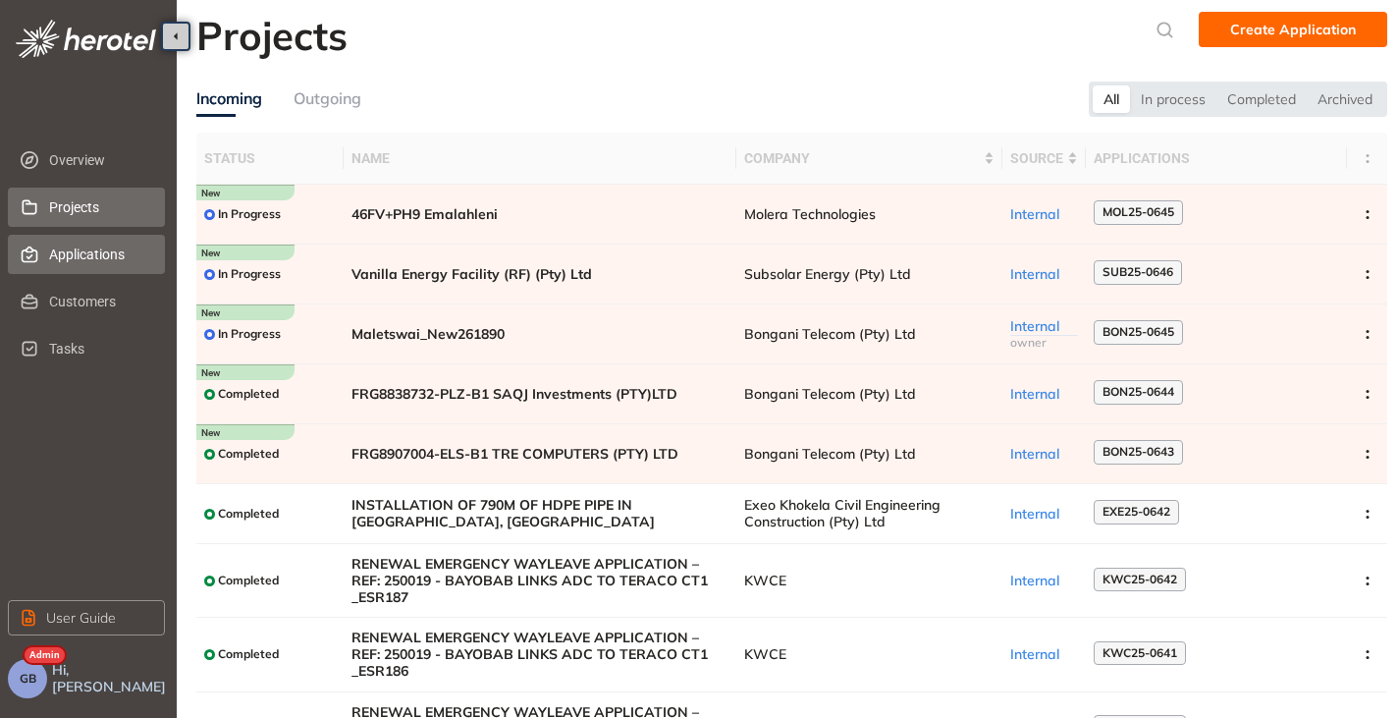
click at [75, 252] on span "Applications" at bounding box center [99, 254] width 100 height 39
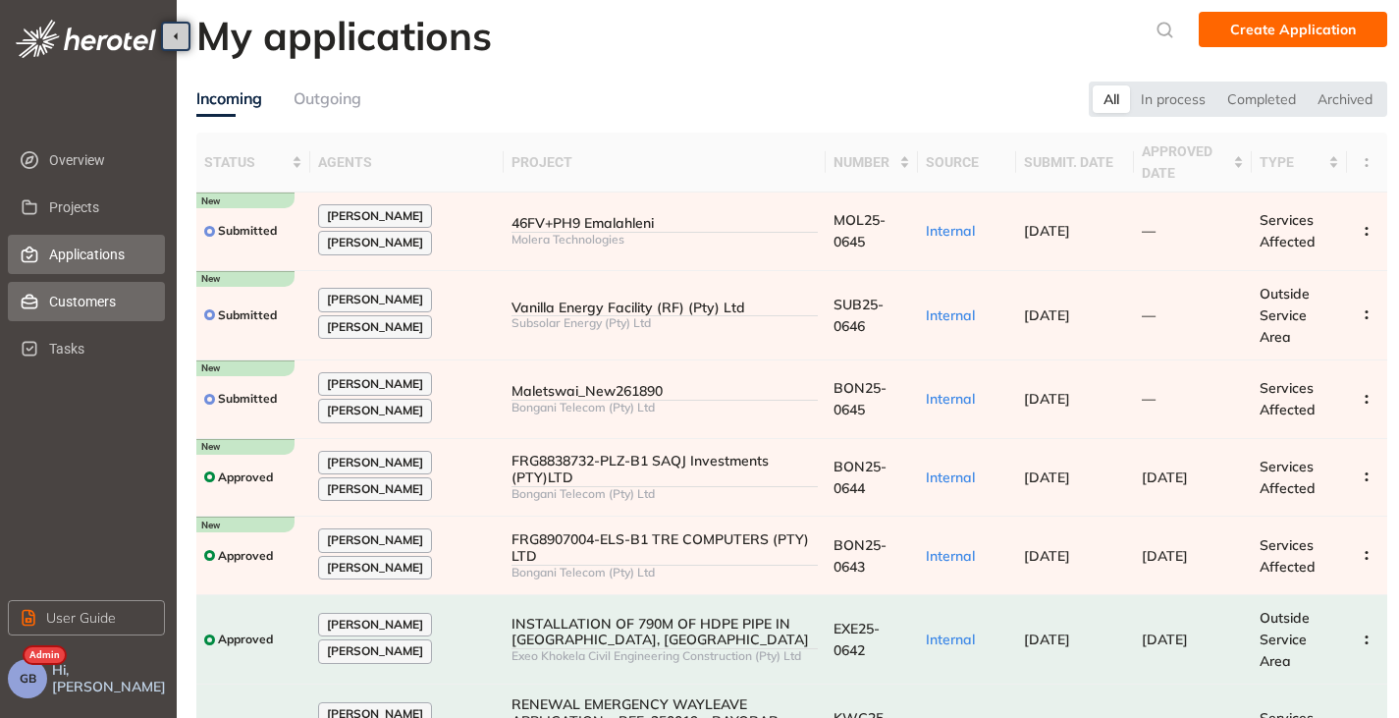
click at [63, 291] on span "Customers" at bounding box center [99, 301] width 100 height 39
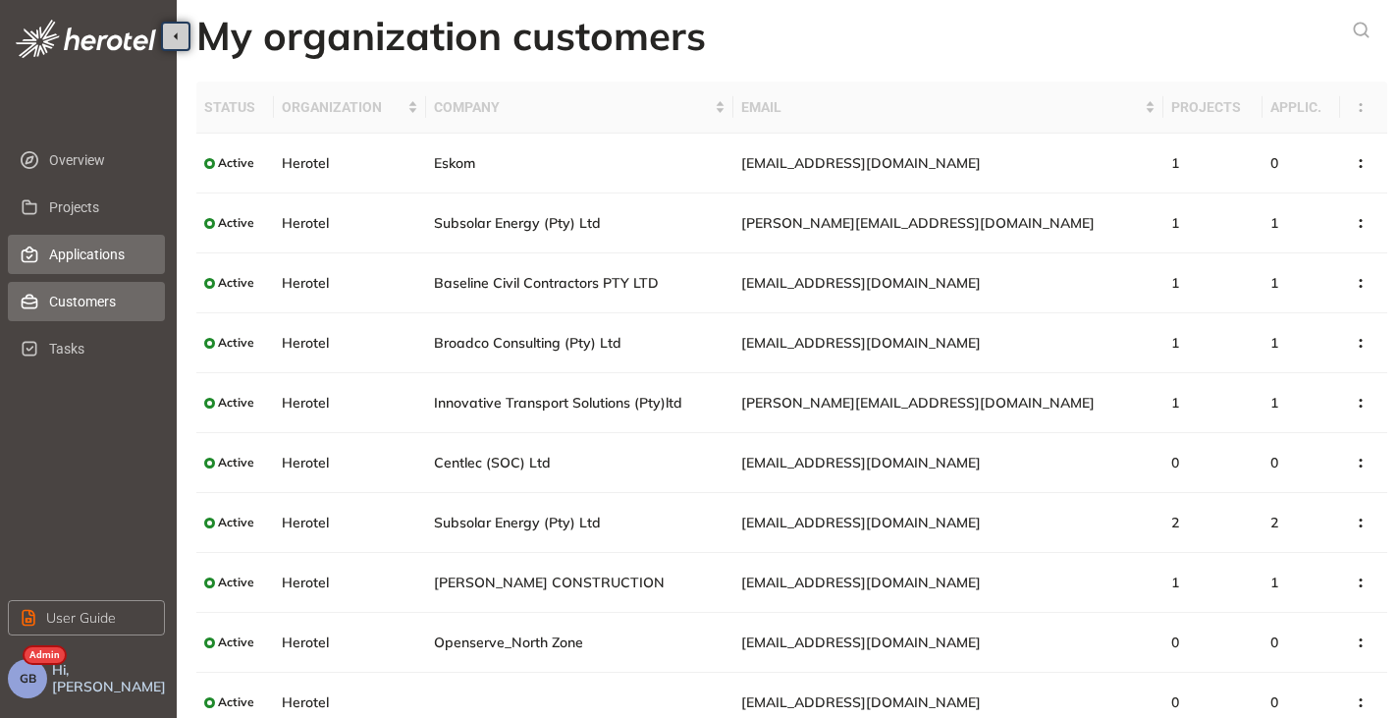
click at [75, 246] on span "Applications" at bounding box center [99, 254] width 100 height 39
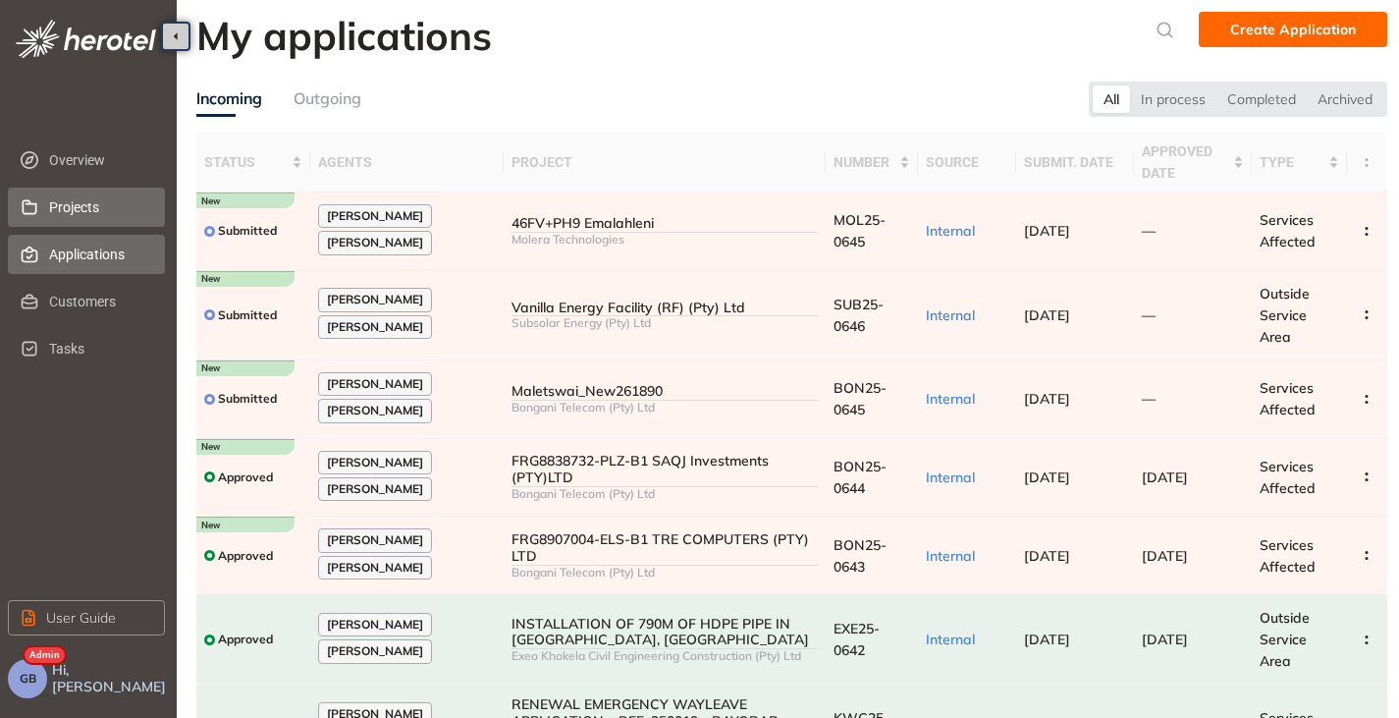
click at [83, 202] on span "Projects" at bounding box center [99, 206] width 100 height 39
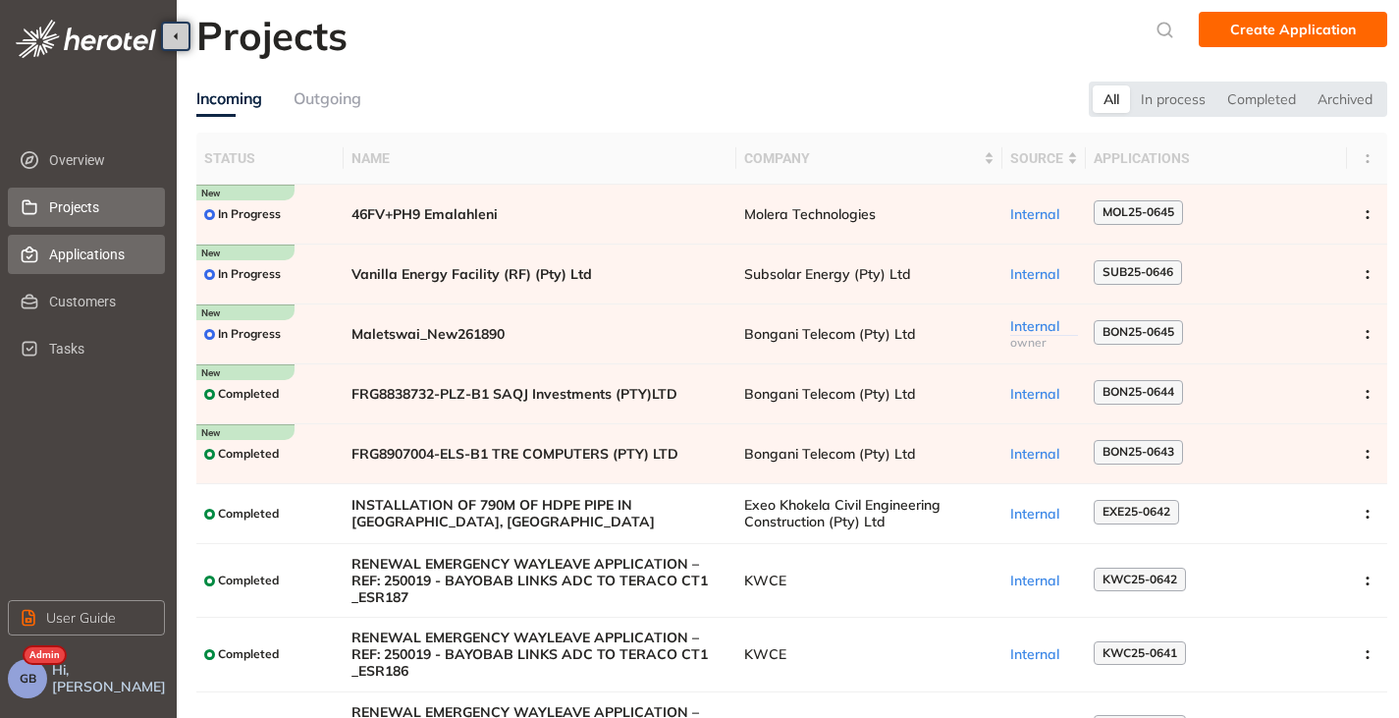
click at [111, 264] on span "Applications" at bounding box center [99, 254] width 100 height 39
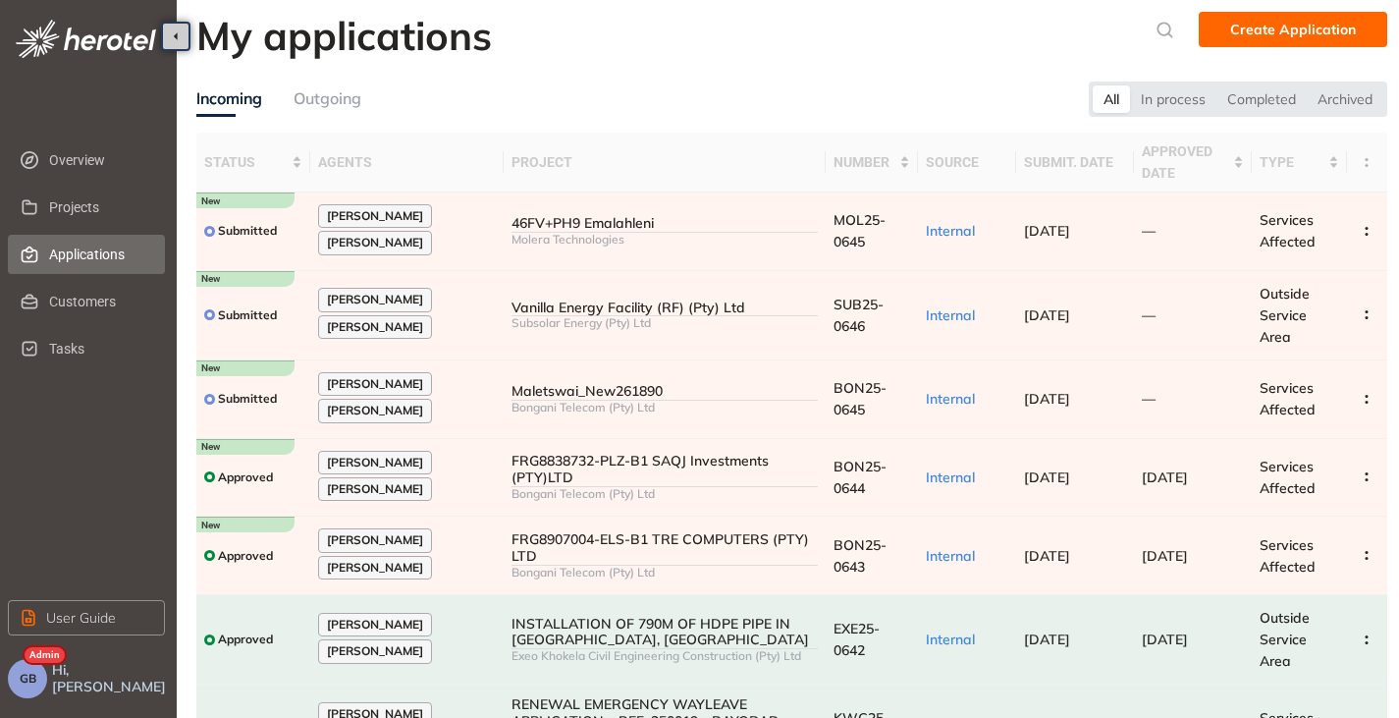
click at [22, 682] on span "GB" at bounding box center [28, 678] width 17 height 14
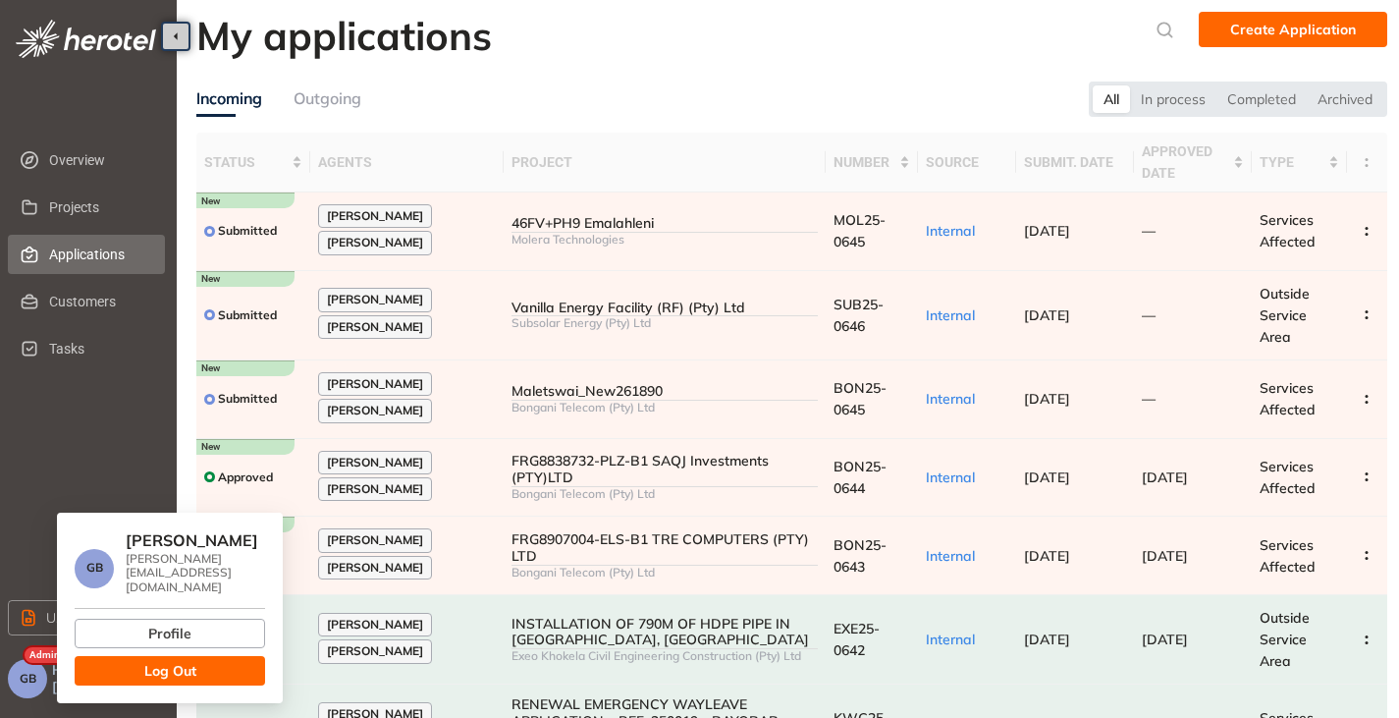
click at [196, 659] on button "Log Out" at bounding box center [170, 670] width 190 height 29
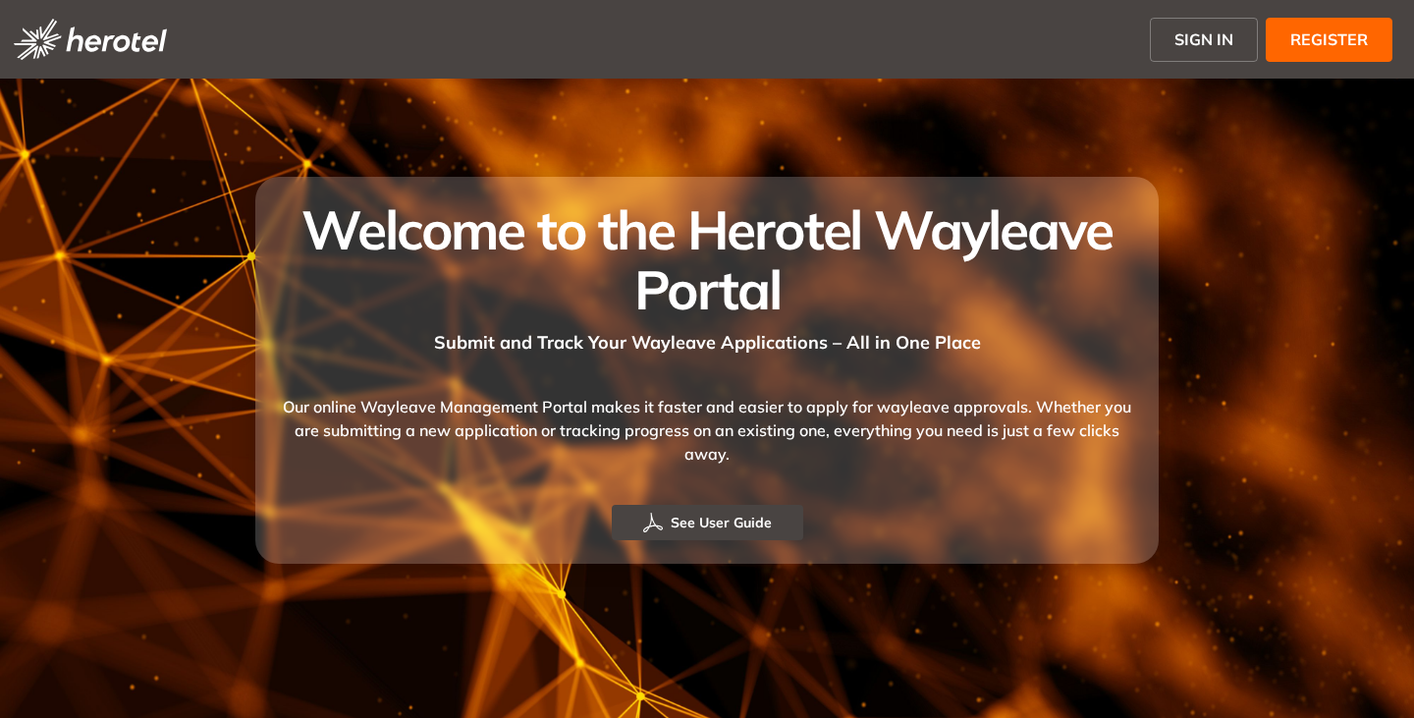
click at [1203, 50] on span "SIGN IN" at bounding box center [1203, 39] width 59 height 24
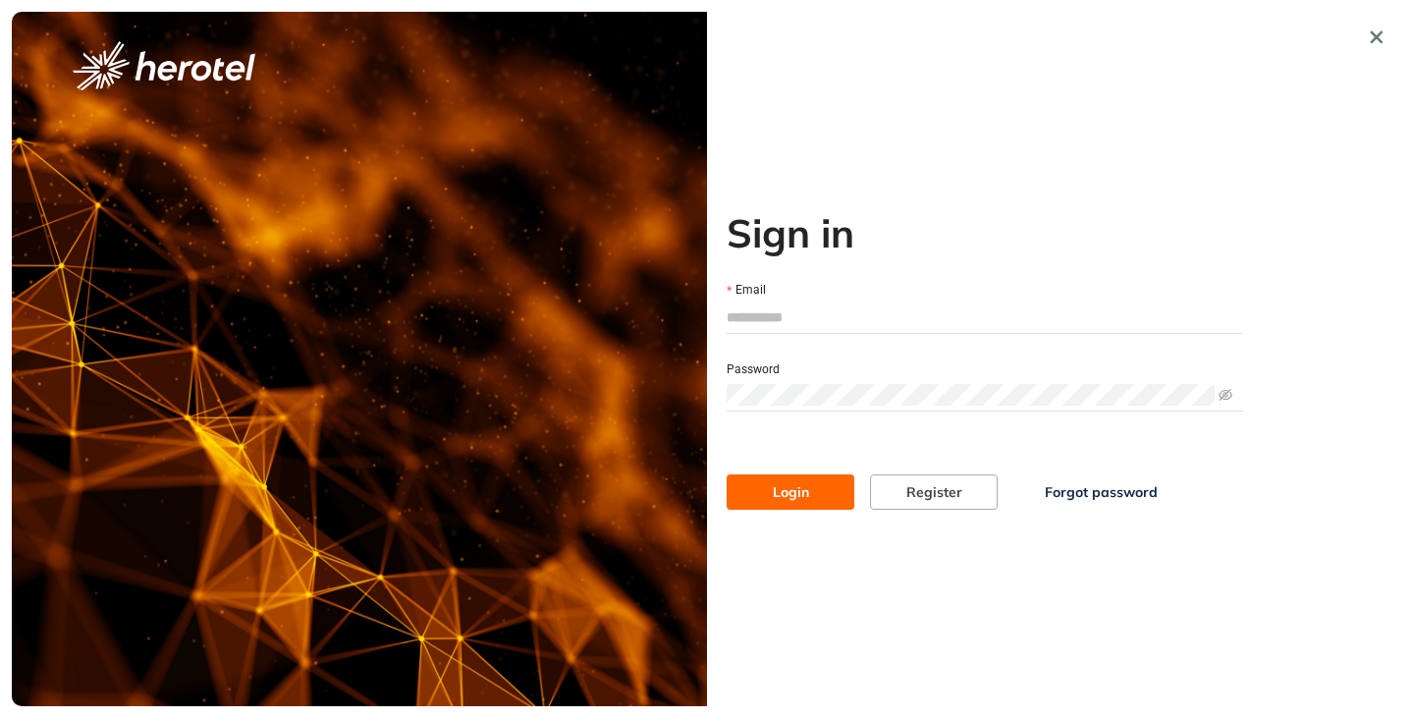
click at [866, 321] on input "Email" at bounding box center [984, 316] width 516 height 29
type input "**********"
click at [726, 474] on button "Login" at bounding box center [790, 491] width 128 height 35
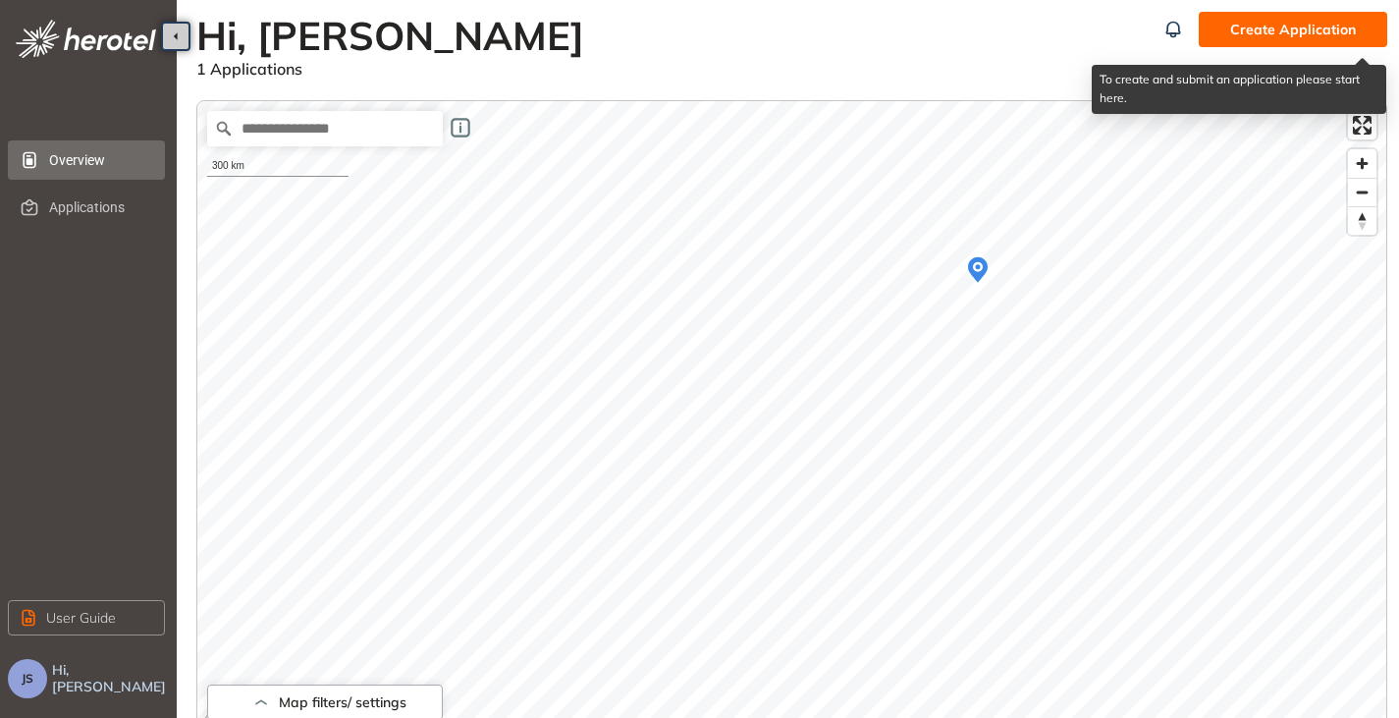
click at [1310, 28] on span "Create Application" at bounding box center [1293, 30] width 126 height 22
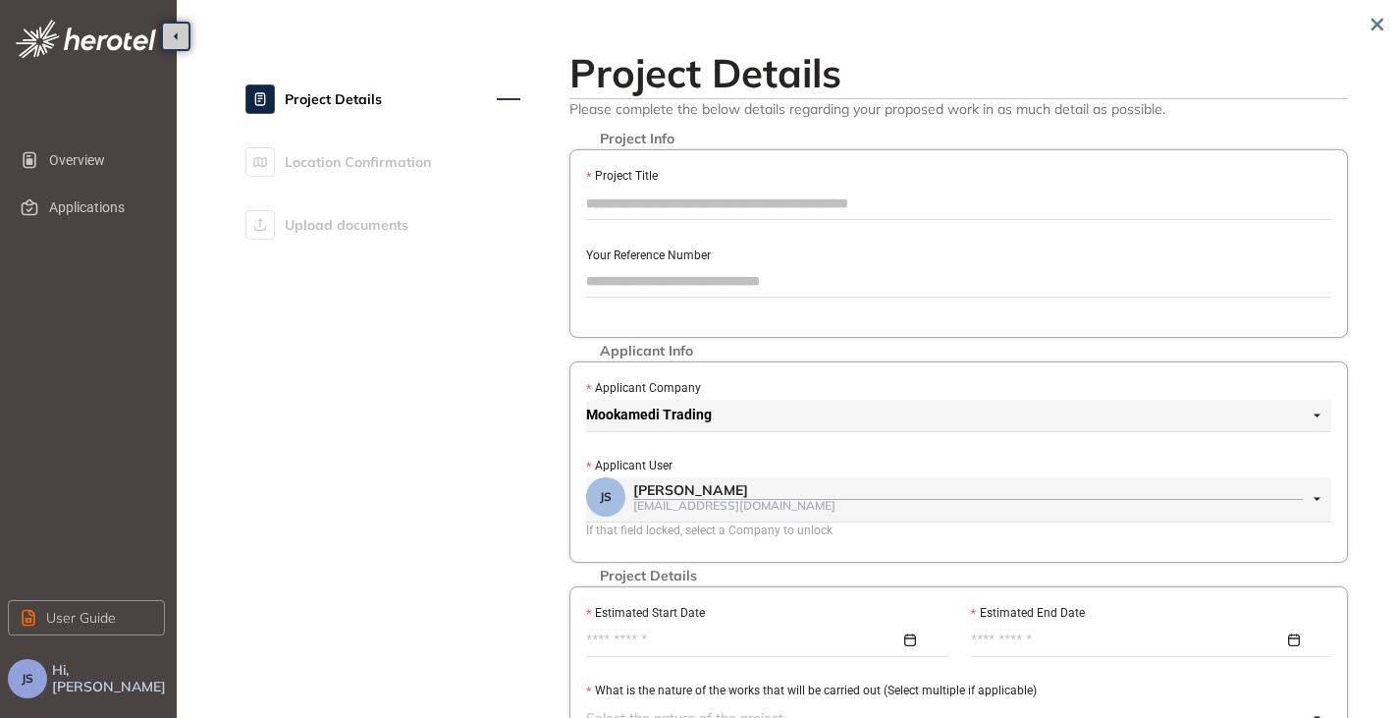
click at [26, 674] on span "JS" at bounding box center [28, 678] width 12 height 14
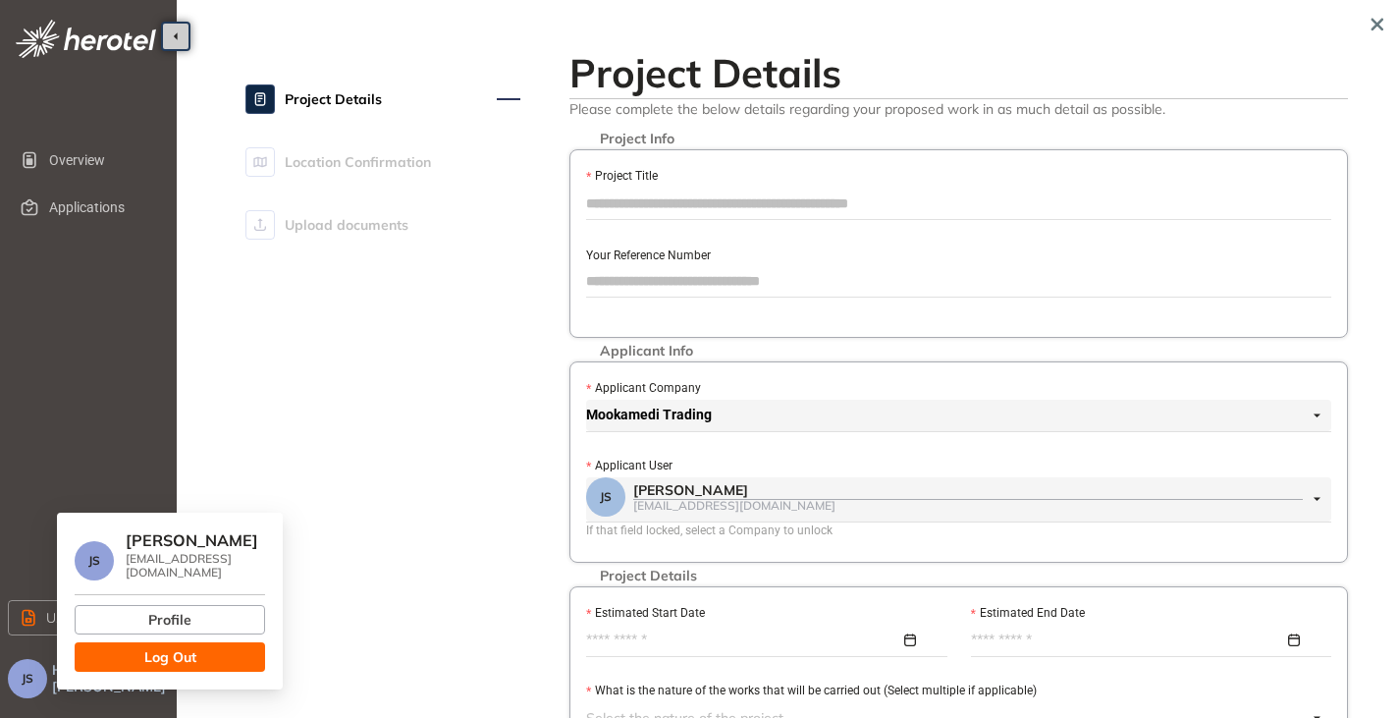
click at [188, 658] on span "Log Out" at bounding box center [170, 657] width 52 height 22
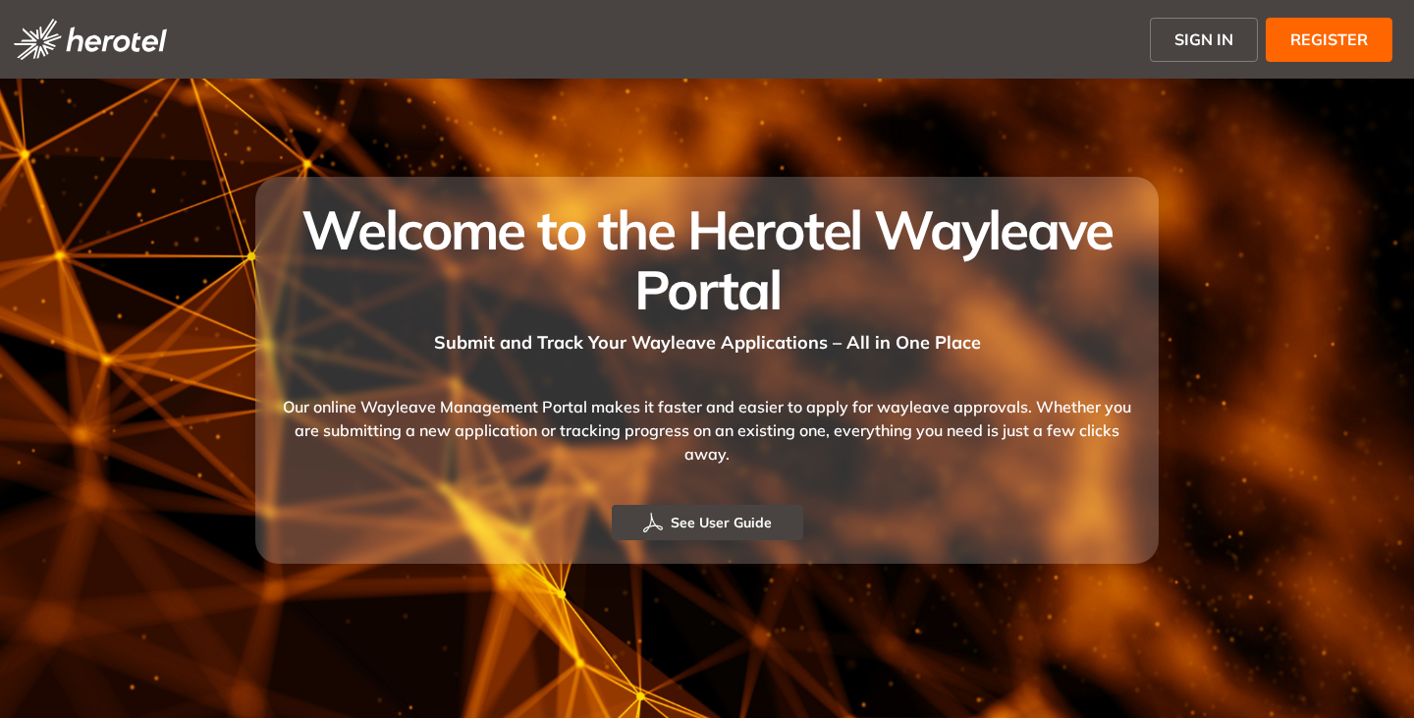
click at [1214, 29] on span "SIGN IN" at bounding box center [1203, 39] width 59 height 24
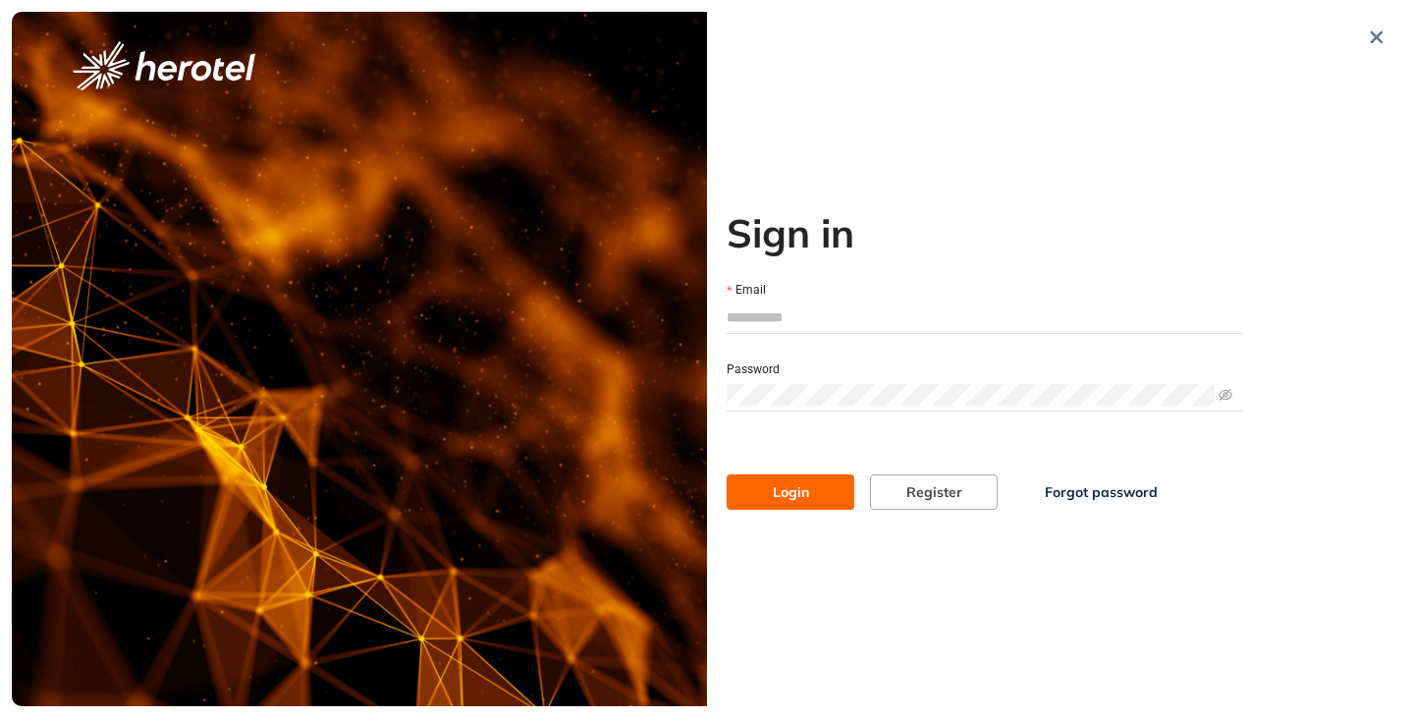
click at [777, 307] on input "Email" at bounding box center [984, 316] width 516 height 29
type input "**********"
click at [726, 474] on button "Login" at bounding box center [790, 491] width 128 height 35
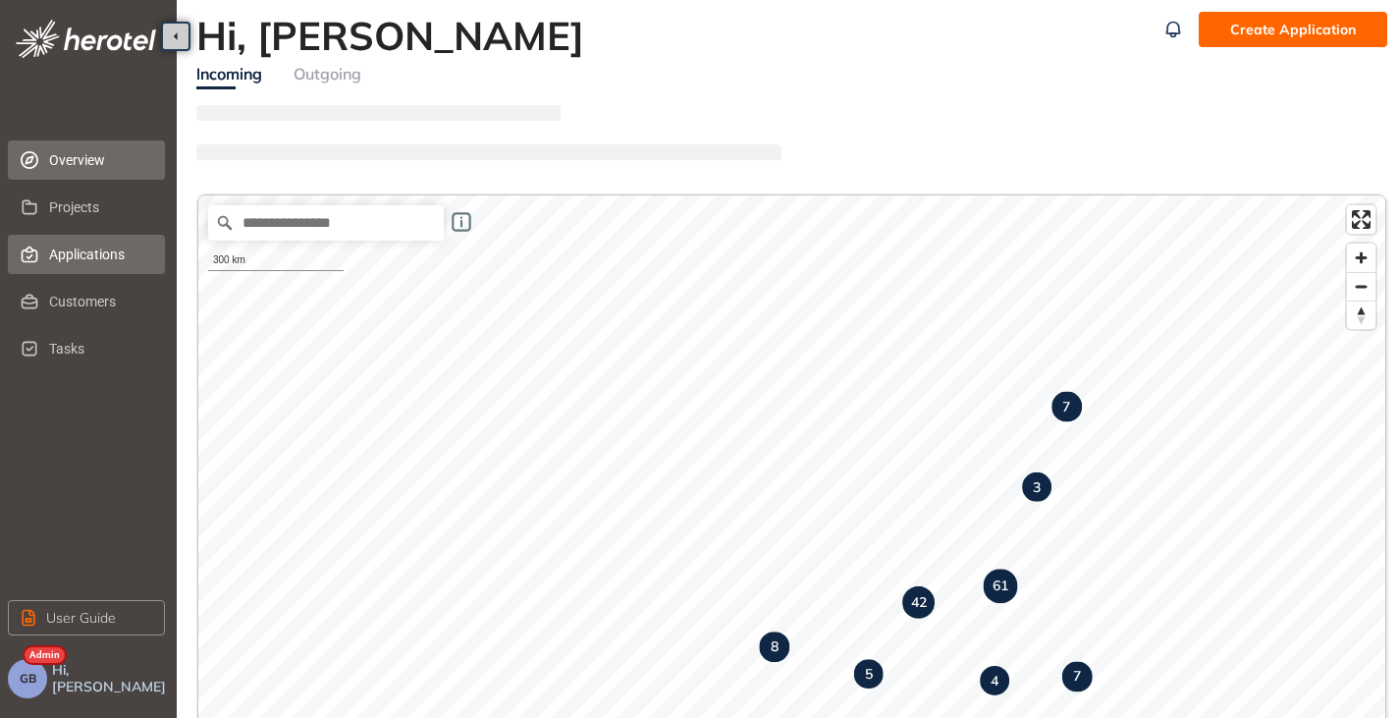
click at [79, 252] on span "Applications" at bounding box center [99, 254] width 100 height 39
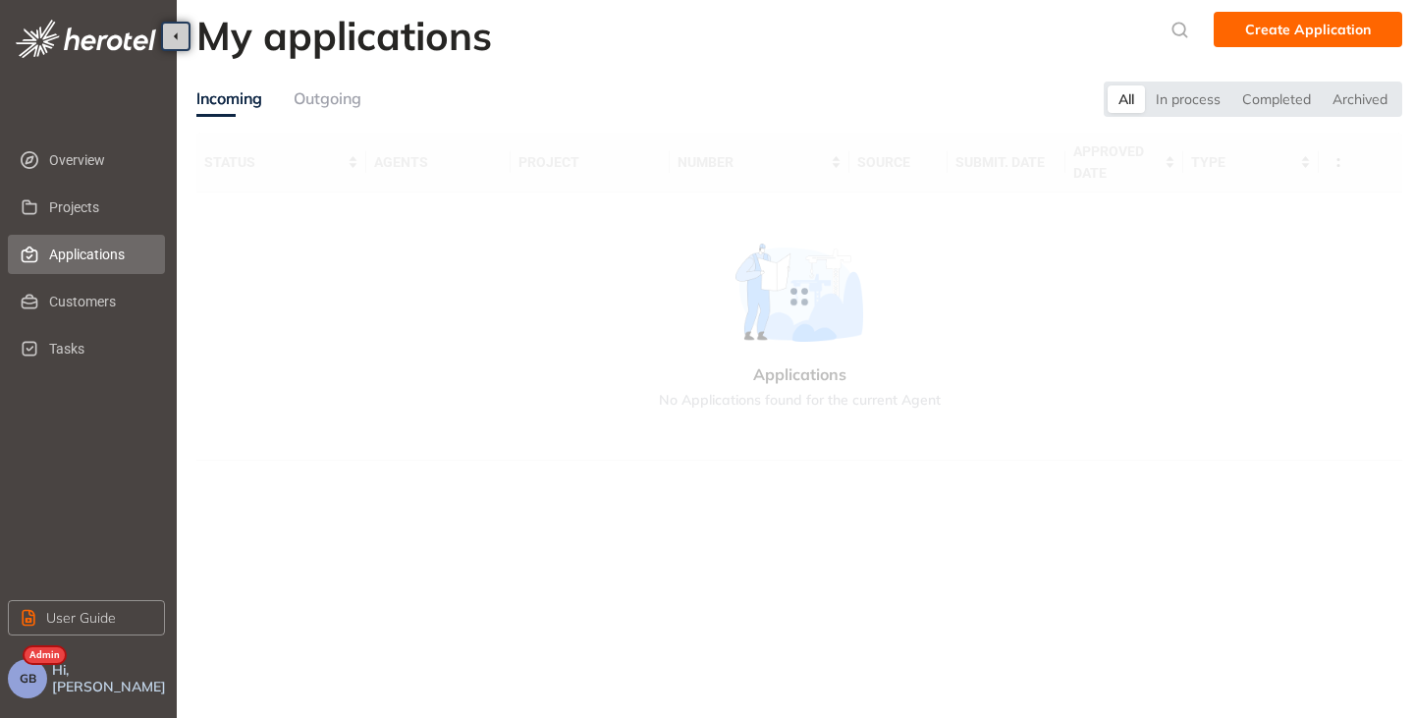
click at [1278, 34] on span "Create Application" at bounding box center [1308, 30] width 126 height 22
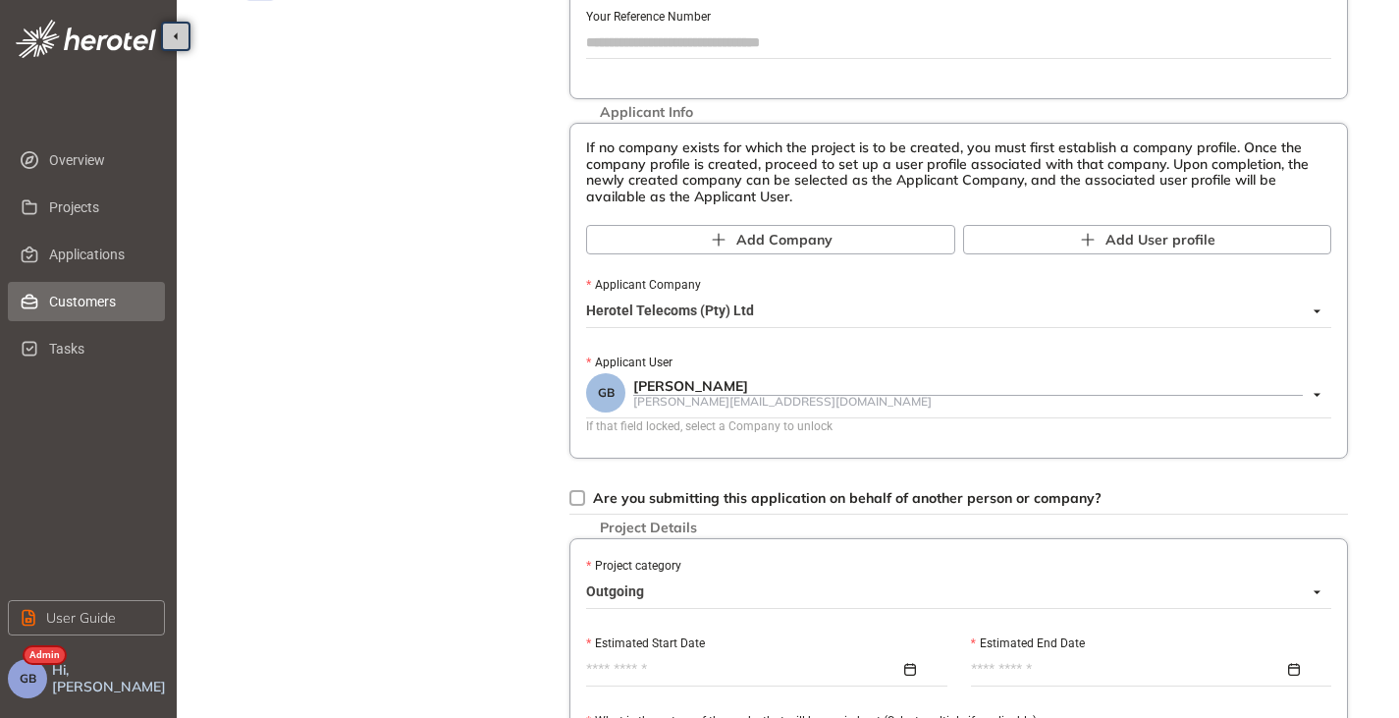
scroll to position [220, 0]
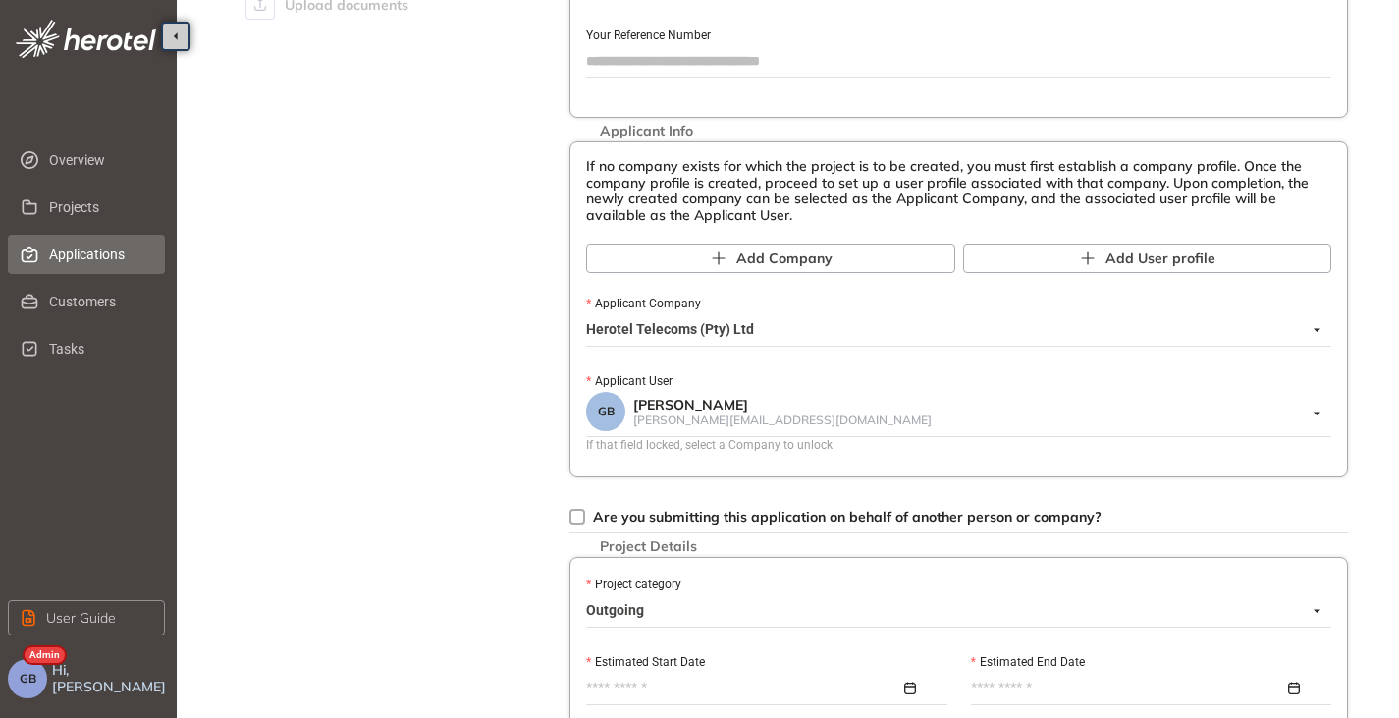
click at [79, 258] on span "Applications" at bounding box center [99, 254] width 100 height 39
